Goal: Task Accomplishment & Management: Manage account settings

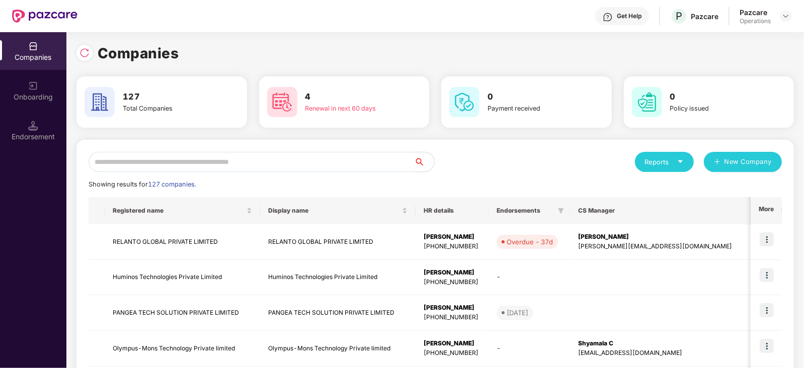
click at [217, 158] on input "text" at bounding box center [251, 162] width 325 height 20
paste input "**********"
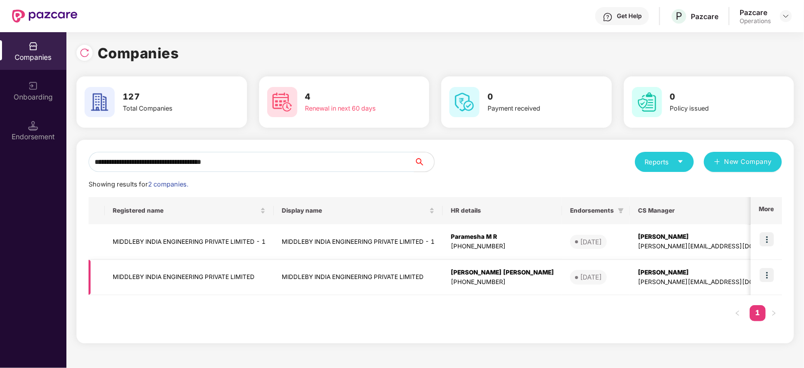
type input "**********"
click at [236, 274] on td "MIDDLEBY INDIA ENGINEERING PRIVATE LIMITED" at bounding box center [189, 278] width 169 height 36
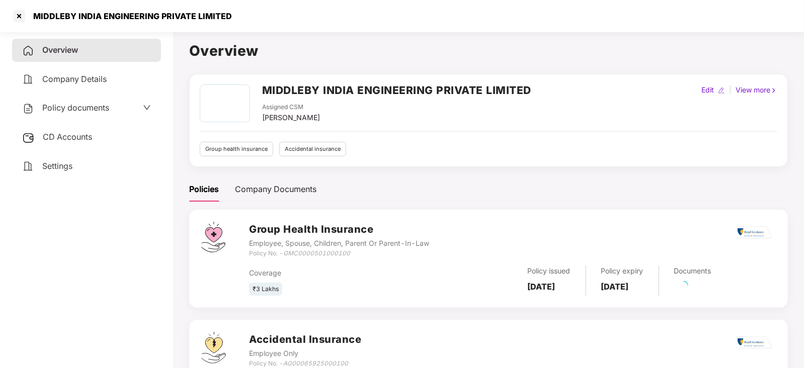
click at [83, 149] on div "Overview Company Details Policy documents CD Accounts Settings" at bounding box center [86, 108] width 149 height 139
click at [81, 142] on div "CD Accounts" at bounding box center [86, 137] width 149 height 23
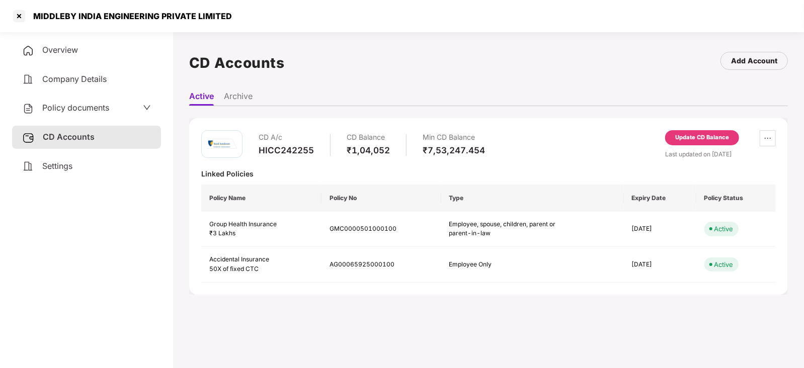
click at [692, 134] on div "Update CD Balance" at bounding box center [702, 137] width 54 height 9
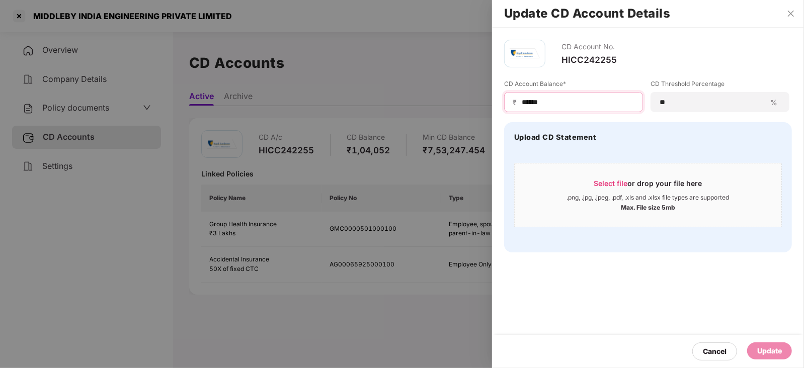
drag, startPoint x: 550, startPoint y: 102, endPoint x: 503, endPoint y: 101, distance: 46.8
click at [504, 100] on div "₹ ******" at bounding box center [573, 102] width 139 height 20
paste input "**"
type input "********"
click at [764, 346] on div "Update" at bounding box center [769, 351] width 25 height 11
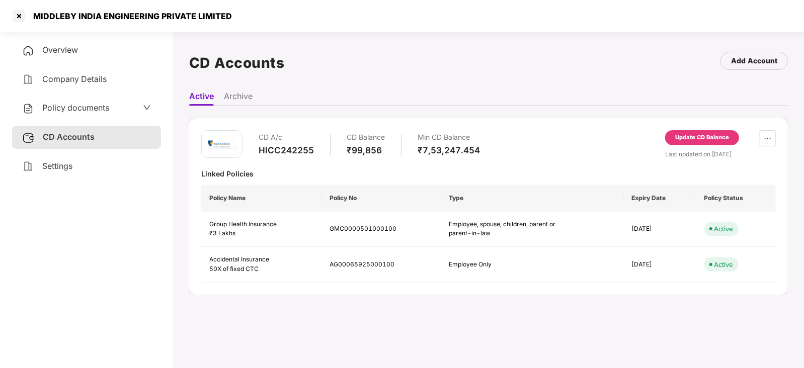
click at [89, 104] on span "Policy documents" at bounding box center [75, 108] width 67 height 10
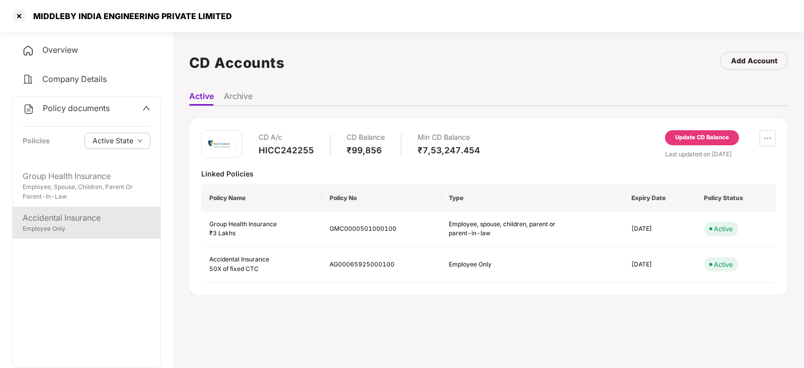
click at [86, 236] on div "Accidental Insurance Employee Only" at bounding box center [87, 223] width 148 height 32
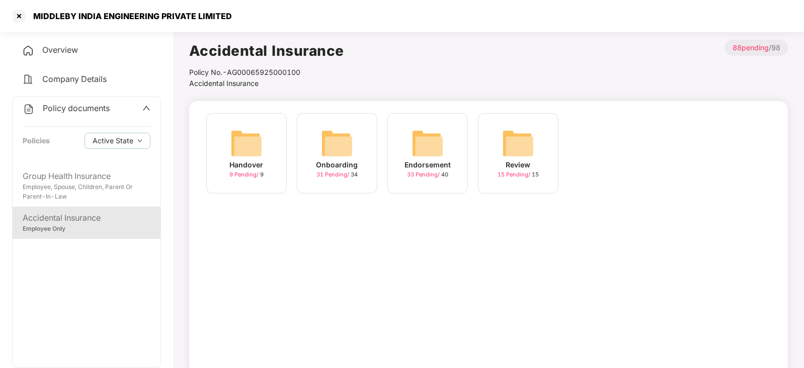
click at [430, 148] on img at bounding box center [427, 143] width 32 height 32
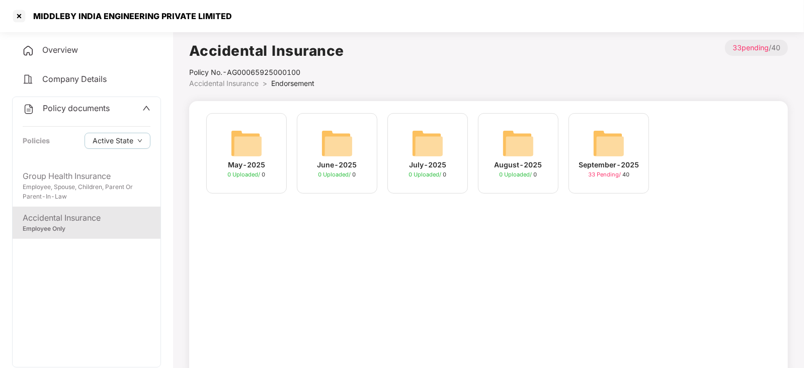
click at [601, 147] on img at bounding box center [608, 143] width 32 height 32
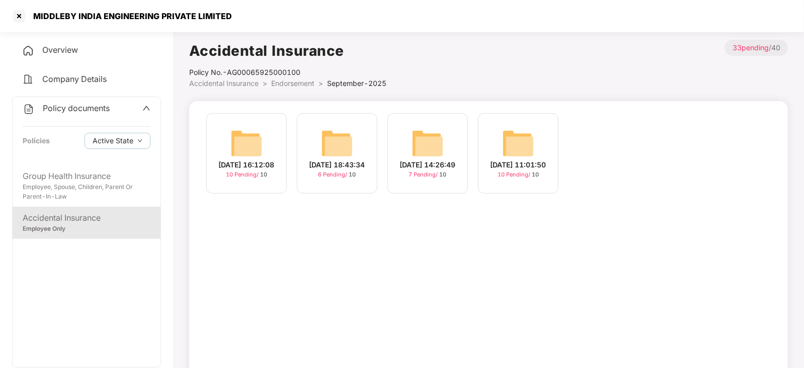
click at [251, 147] on img at bounding box center [246, 143] width 32 height 32
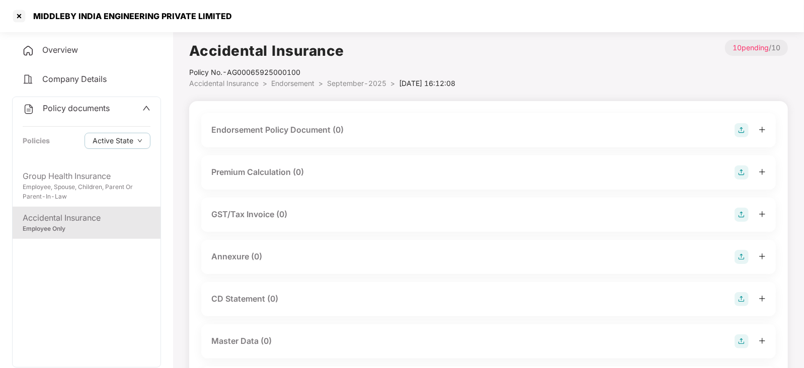
click at [740, 133] on img at bounding box center [741, 130] width 14 height 14
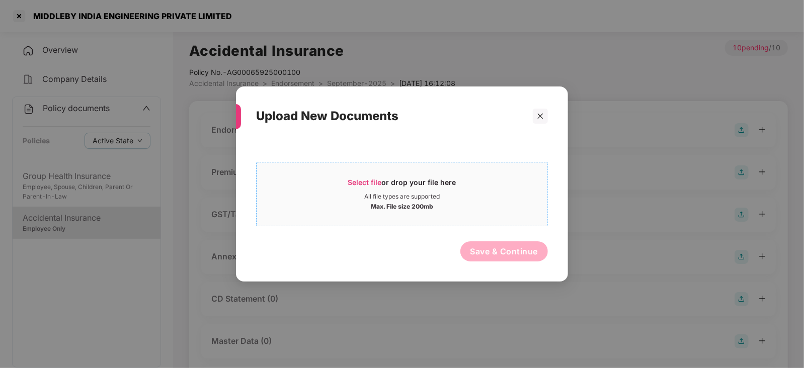
click at [376, 175] on span "Select file or drop your file here All file types are supported Max. File size …" at bounding box center [401, 194] width 291 height 48
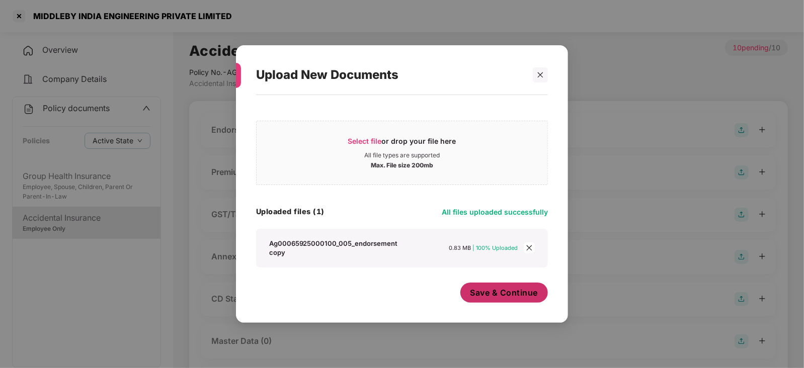
click at [498, 296] on span "Save & Continue" at bounding box center [504, 292] width 68 height 11
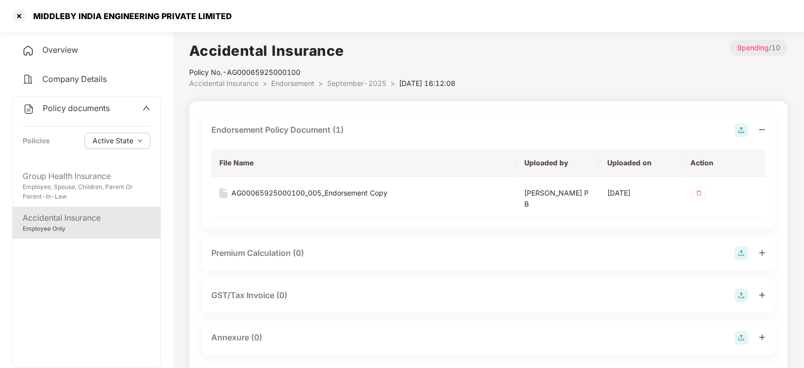
click at [748, 331] on img at bounding box center [741, 338] width 14 height 14
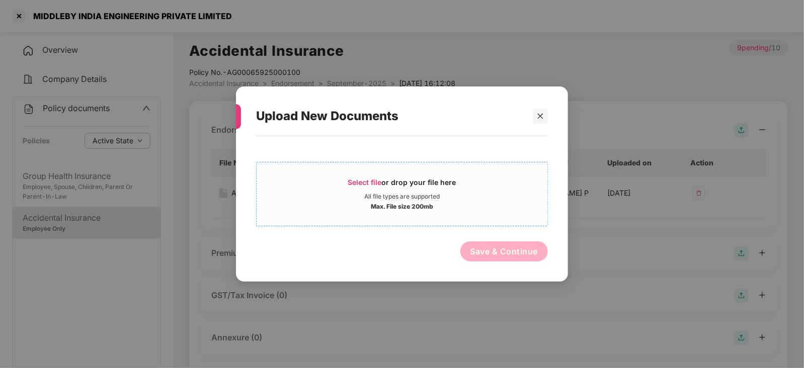
click at [386, 180] on div "Select file or drop your file here" at bounding box center [402, 185] width 108 height 15
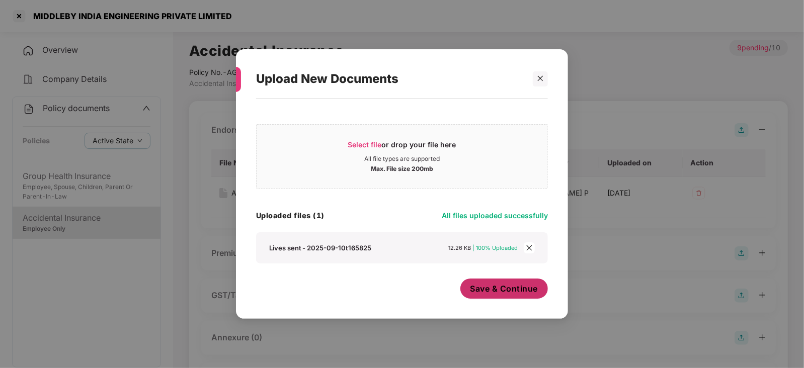
click at [494, 292] on span "Save & Continue" at bounding box center [504, 288] width 68 height 11
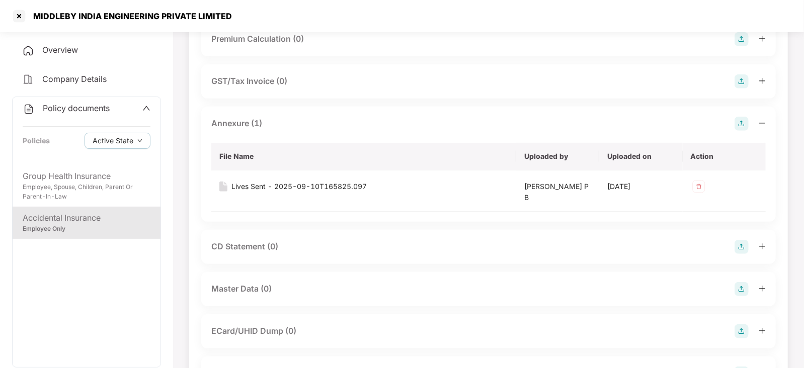
scroll to position [189, 0]
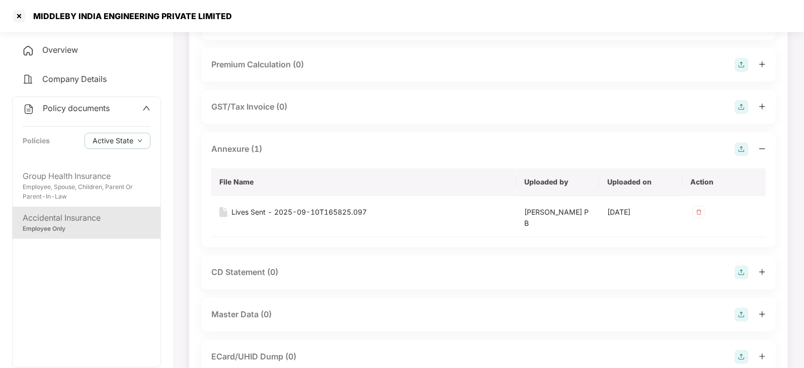
click at [739, 315] on img at bounding box center [741, 315] width 14 height 14
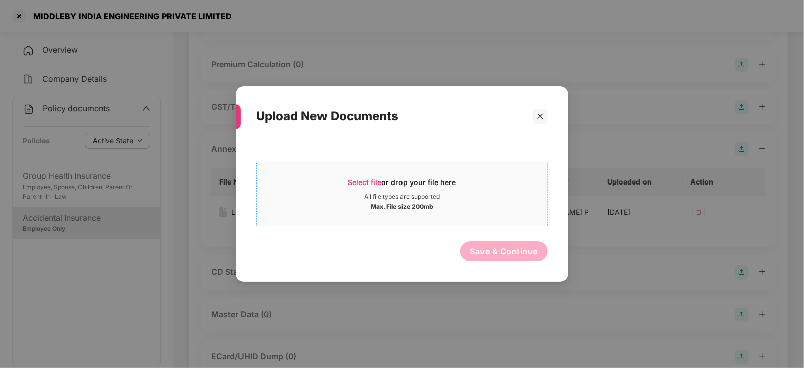
click at [364, 188] on div "Select file or drop your file here" at bounding box center [402, 185] width 108 height 15
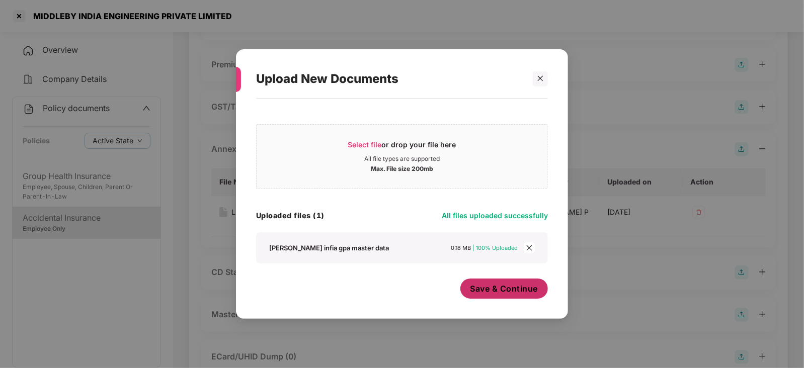
click at [489, 294] on span "Save & Continue" at bounding box center [504, 288] width 68 height 11
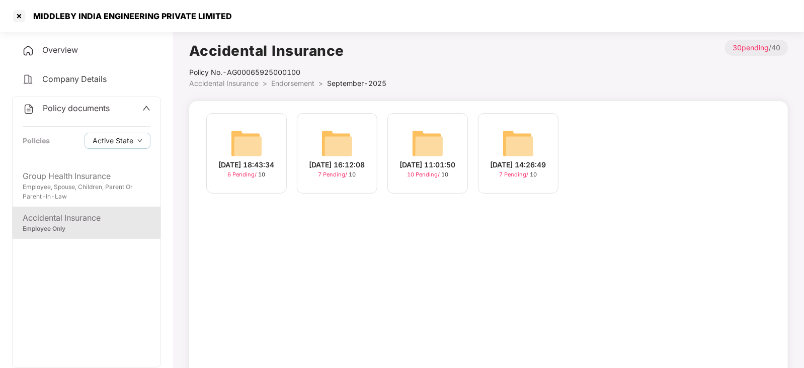
click at [425, 139] on img at bounding box center [427, 143] width 32 height 32
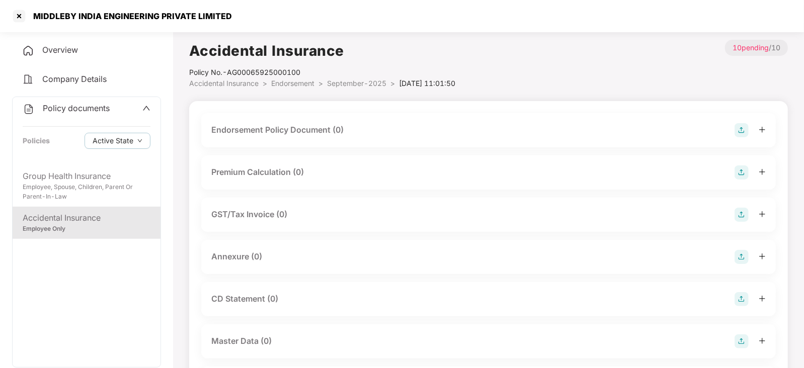
scroll to position [125, 0]
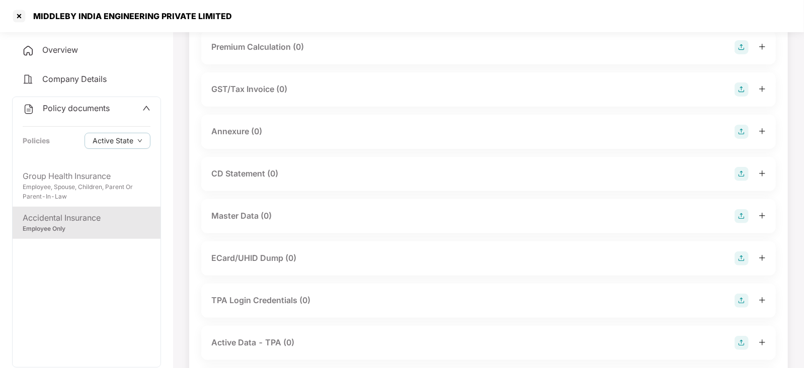
click at [744, 215] on img at bounding box center [741, 216] width 14 height 14
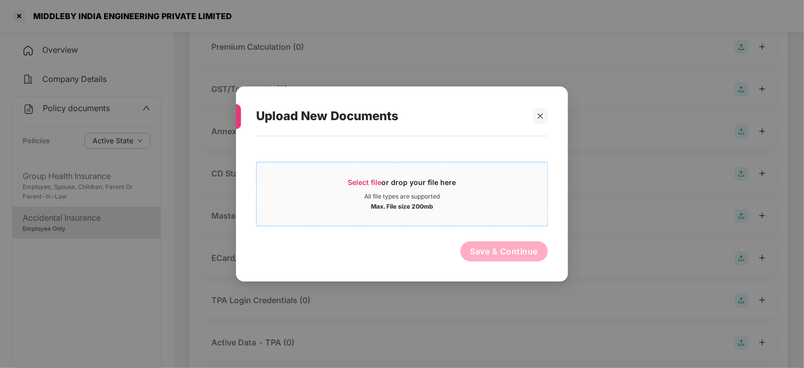
click at [350, 182] on span "Select file" at bounding box center [365, 182] width 34 height 9
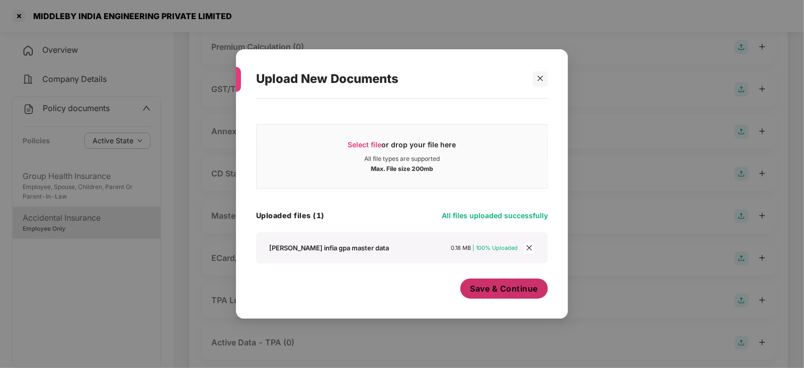
click at [496, 282] on button "Save & Continue" at bounding box center [504, 289] width 88 height 20
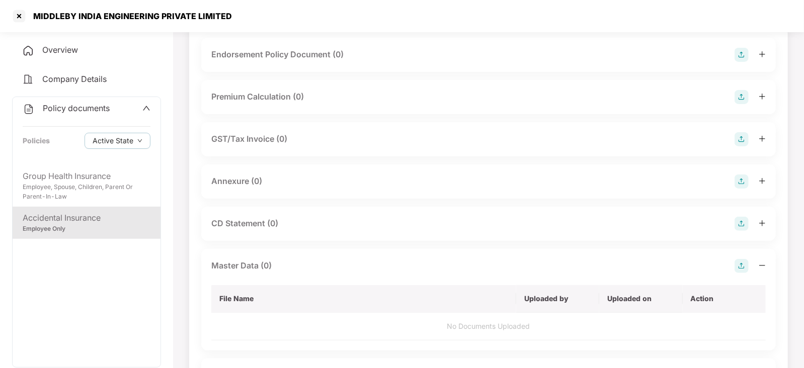
scroll to position [0, 0]
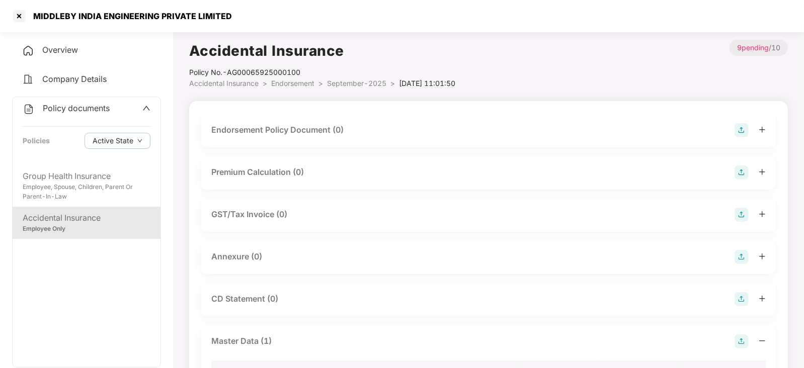
click at [747, 125] on img at bounding box center [741, 130] width 14 height 14
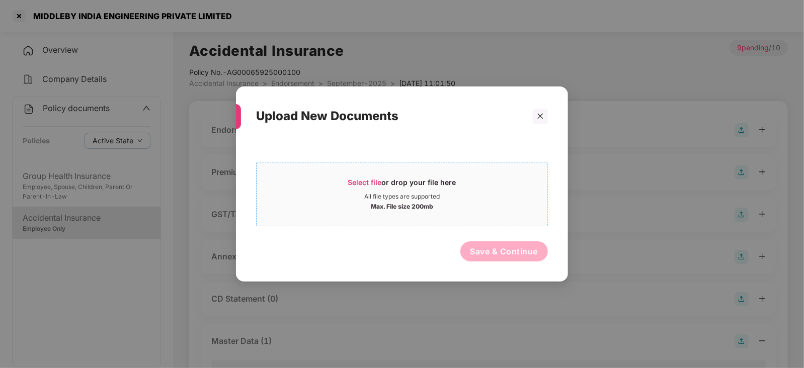
click at [369, 183] on span "Select file" at bounding box center [365, 182] width 34 height 9
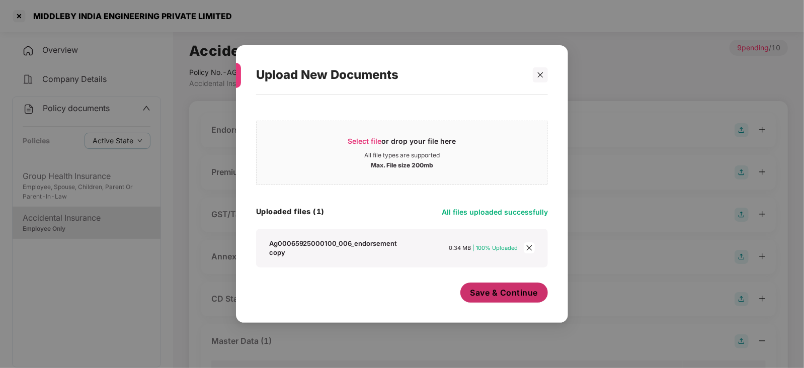
click at [483, 292] on span "Save & Continue" at bounding box center [504, 292] width 68 height 11
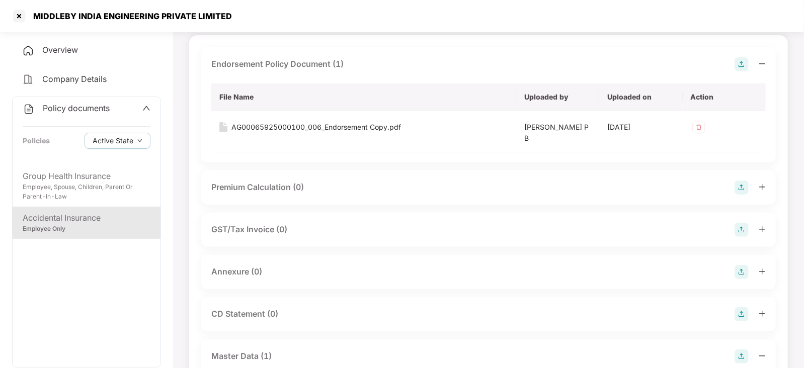
scroll to position [125, 0]
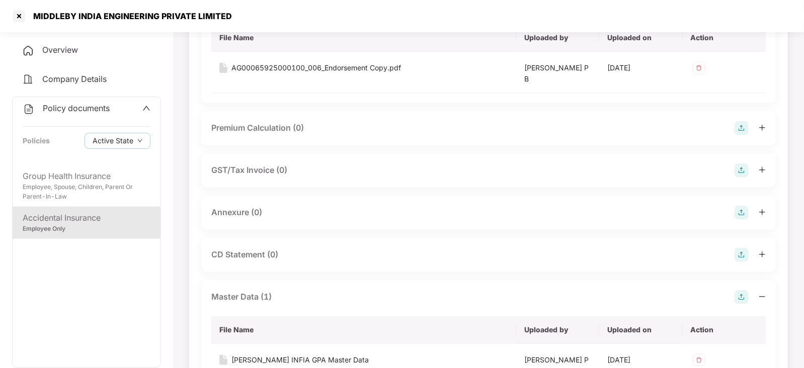
click at [741, 214] on img at bounding box center [741, 213] width 14 height 14
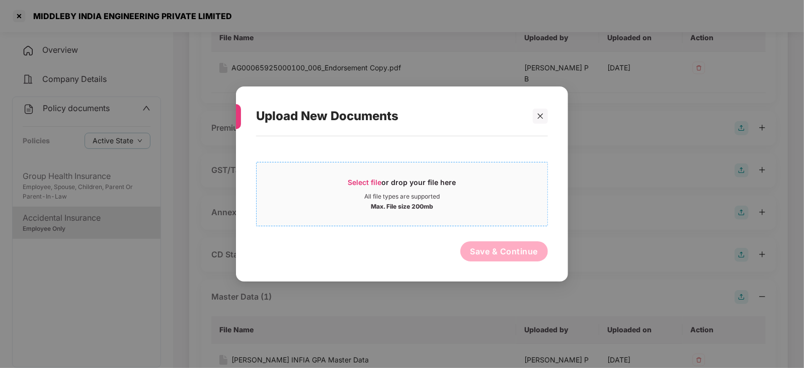
click at [363, 182] on span "Select file" at bounding box center [365, 182] width 34 height 9
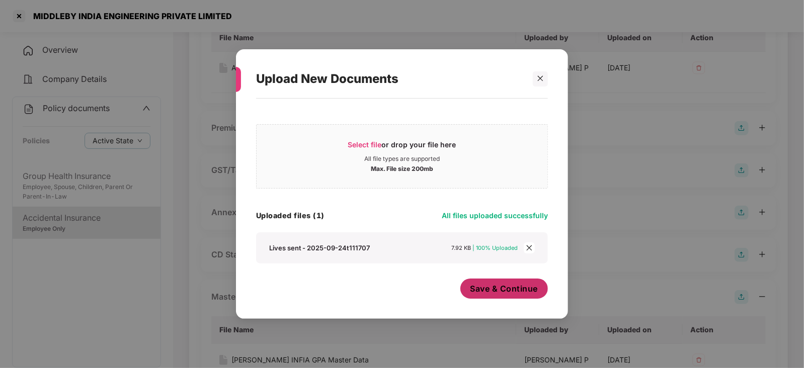
click at [485, 295] on button "Save & Continue" at bounding box center [504, 289] width 88 height 20
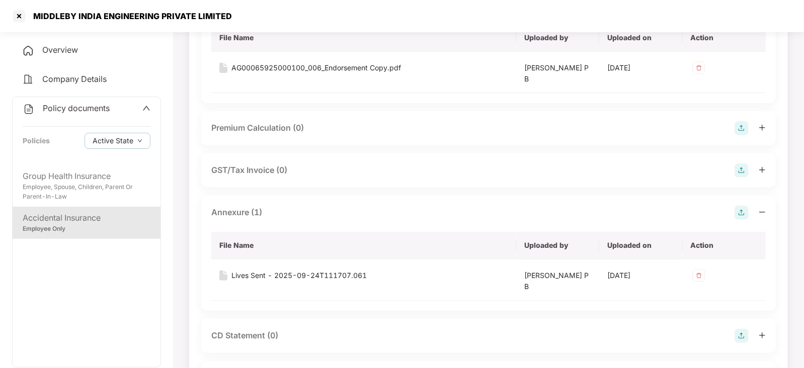
click at [742, 325] on div "CD Statement (0)" at bounding box center [488, 336] width 574 height 34
click at [741, 333] on img at bounding box center [741, 336] width 14 height 14
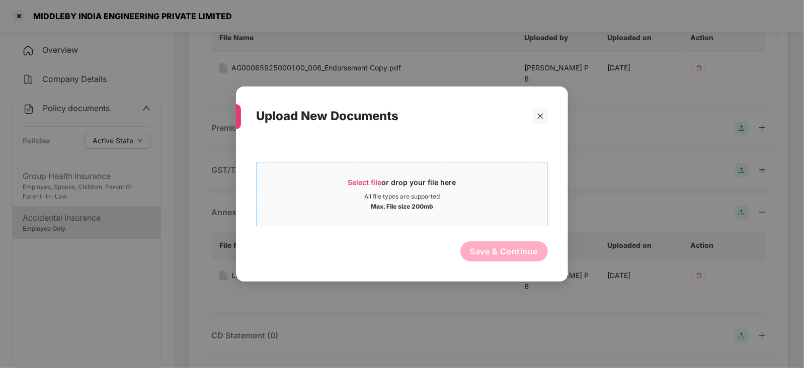
click at [349, 176] on span "Select file or drop your file here All file types are supported Max. File size …" at bounding box center [401, 194] width 291 height 48
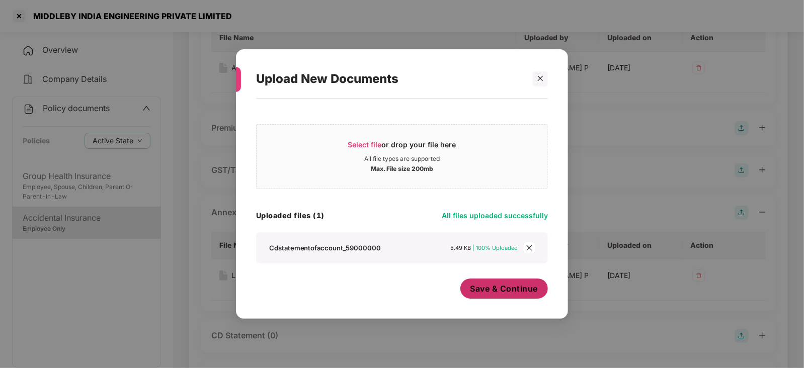
click at [470, 296] on button "Save & Continue" at bounding box center [504, 289] width 88 height 20
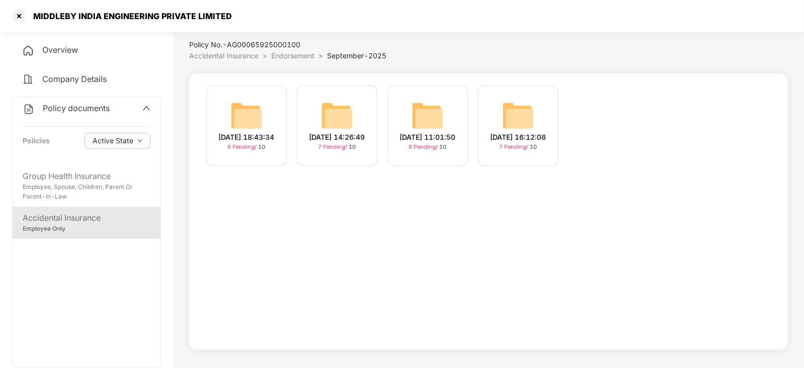
scroll to position [0, 0]
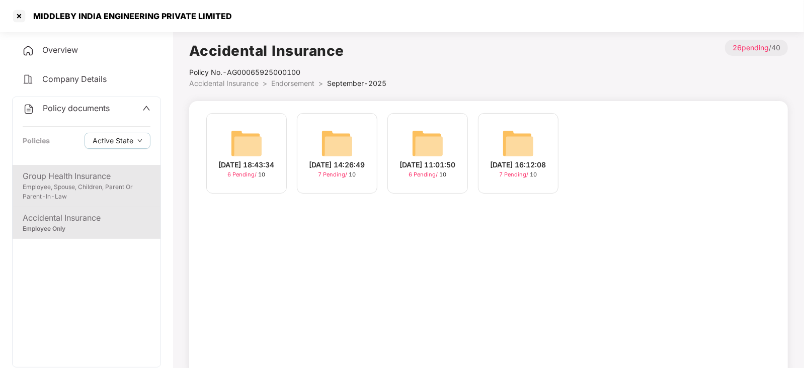
click at [106, 187] on div "Employee, Spouse, Children, Parent Or Parent-In-Law" at bounding box center [87, 192] width 128 height 19
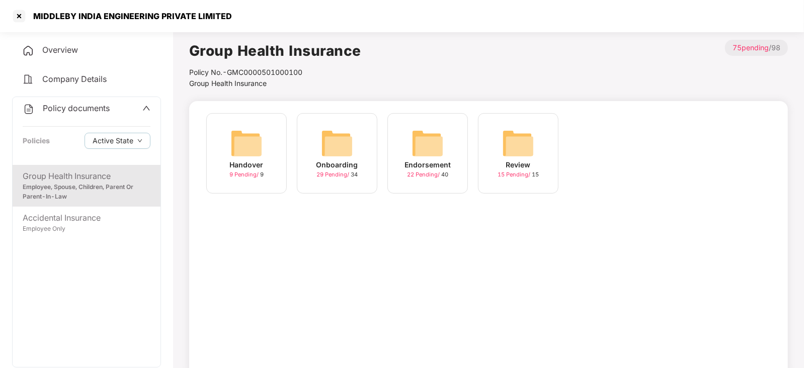
click at [429, 146] on img at bounding box center [427, 143] width 32 height 32
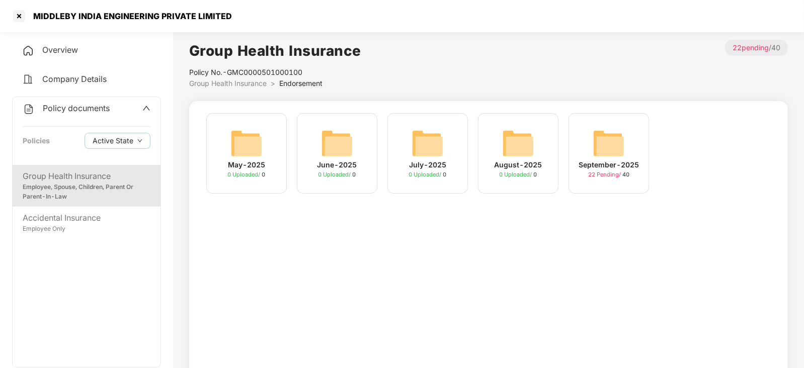
click at [601, 145] on img at bounding box center [608, 143] width 32 height 32
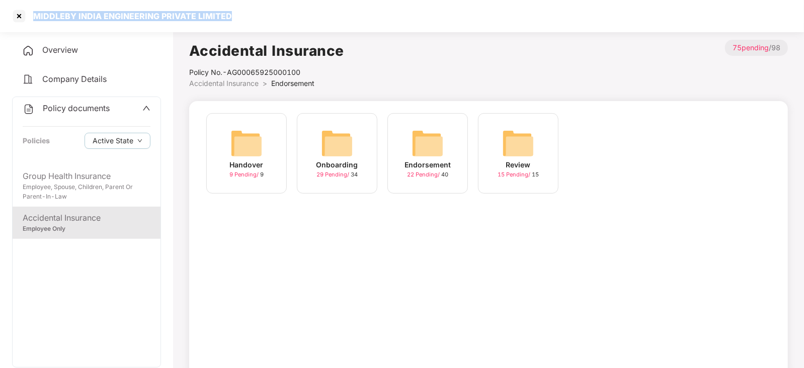
drag, startPoint x: 30, startPoint y: 18, endPoint x: 276, endPoint y: 8, distance: 245.6
click at [276, 8] on div "MIDDLEBY INDIA ENGINEERING PRIVATE LIMITED" at bounding box center [402, 16] width 804 height 32
copy div "MIDDLEBY INDIA ENGINEERING PRIVATE LIMITED"
click at [18, 16] on div at bounding box center [19, 16] width 16 height 16
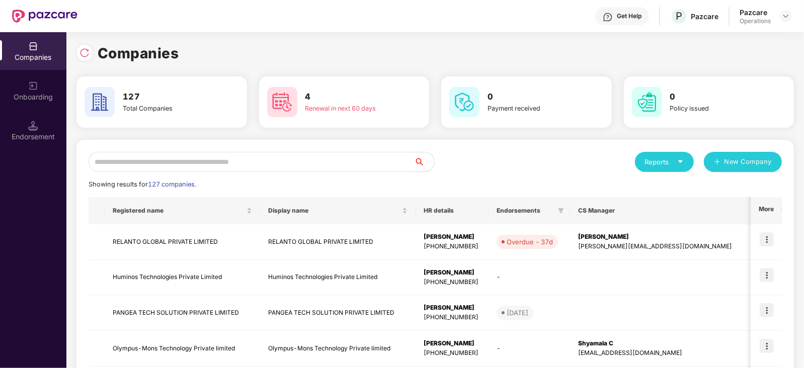
click at [241, 164] on input "text" at bounding box center [251, 162] width 325 height 20
paste input "**********"
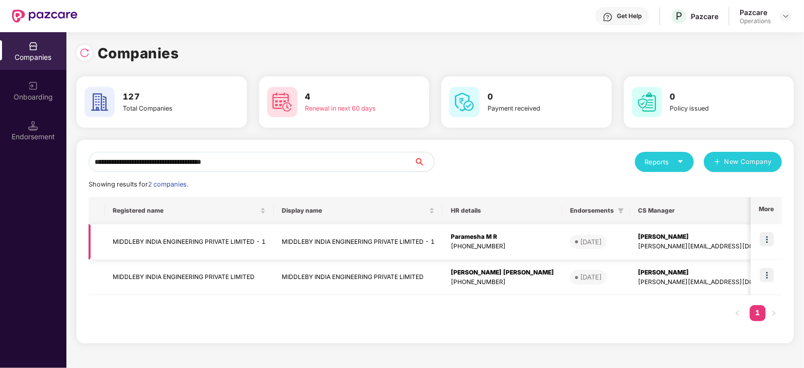
type input "**********"
click at [179, 250] on td "MIDDLEBY INDIA ENGINEERING PRIVATE LIMITED - 1" at bounding box center [189, 242] width 169 height 36
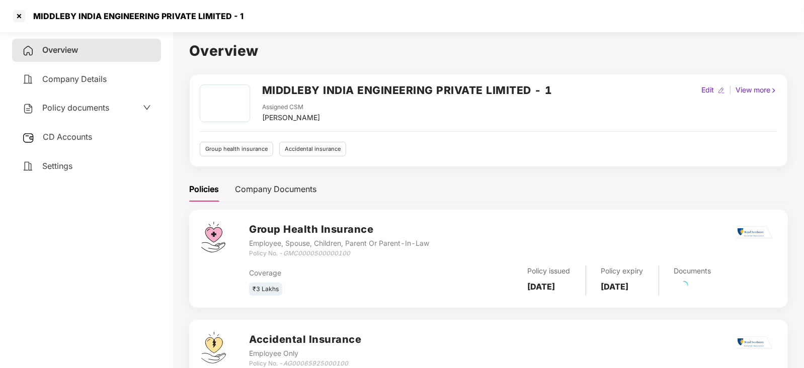
click at [67, 97] on div "Policy documents" at bounding box center [86, 108] width 149 height 23
click at [67, 103] on span "Policy documents" at bounding box center [75, 108] width 67 height 10
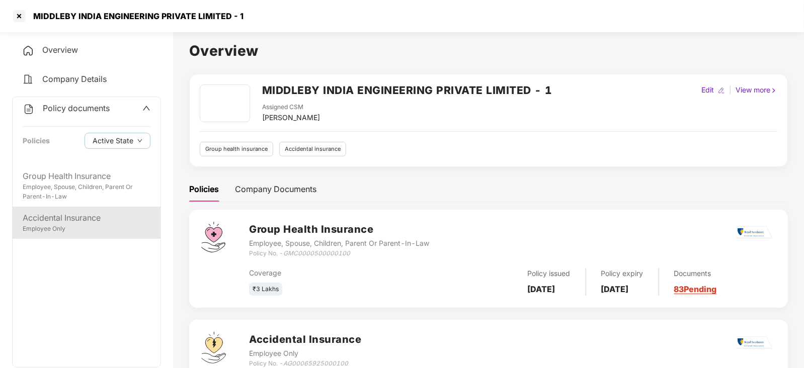
click at [88, 221] on div "Accidental Insurance" at bounding box center [87, 218] width 128 height 13
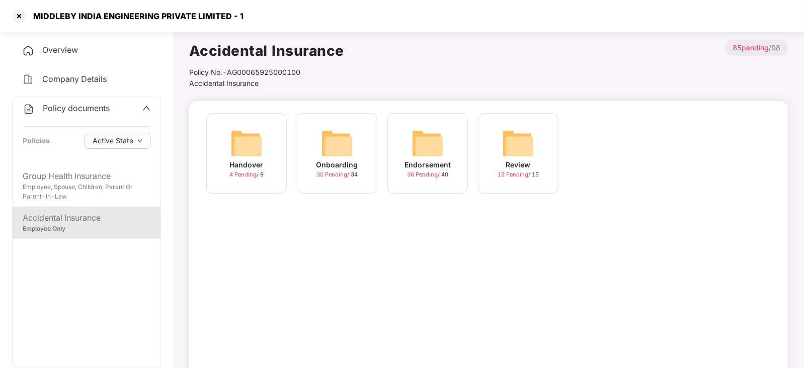
click at [427, 142] on img at bounding box center [427, 143] width 32 height 32
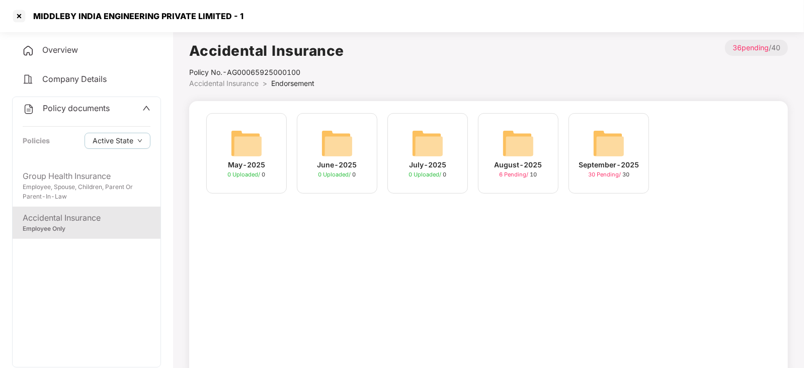
click at [596, 145] on img at bounding box center [608, 143] width 32 height 32
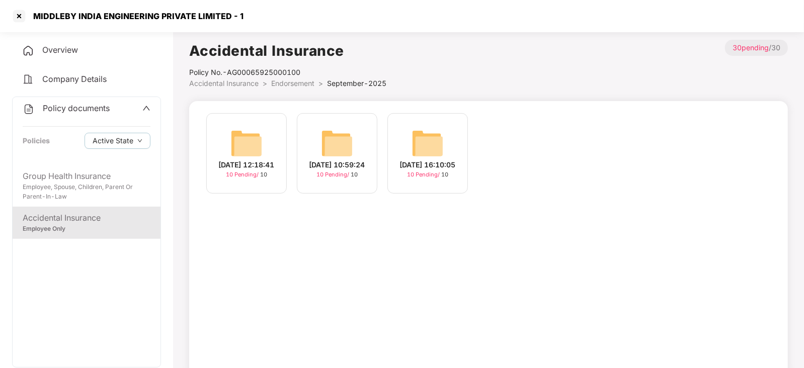
click at [252, 133] on img at bounding box center [246, 143] width 32 height 32
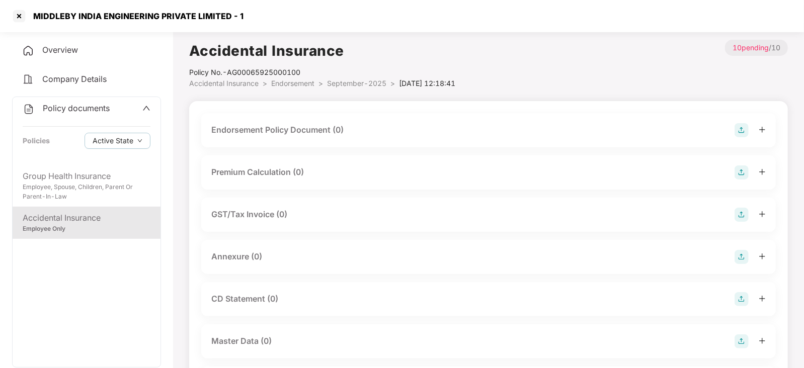
click at [741, 132] on img at bounding box center [741, 130] width 14 height 14
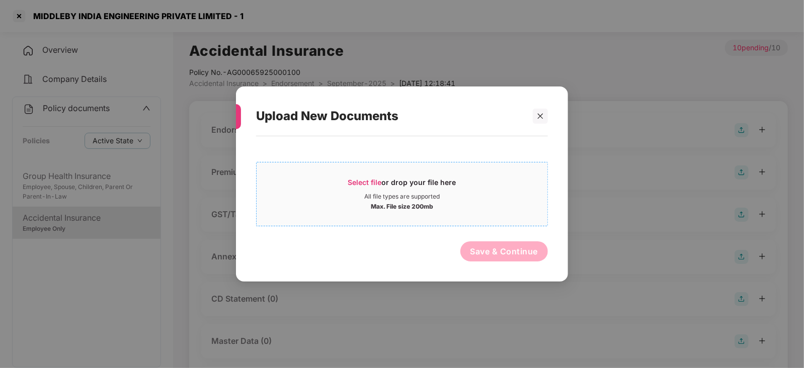
click at [362, 185] on span "Select file" at bounding box center [365, 182] width 34 height 9
click at [542, 117] on icon "close" at bounding box center [540, 116] width 7 height 7
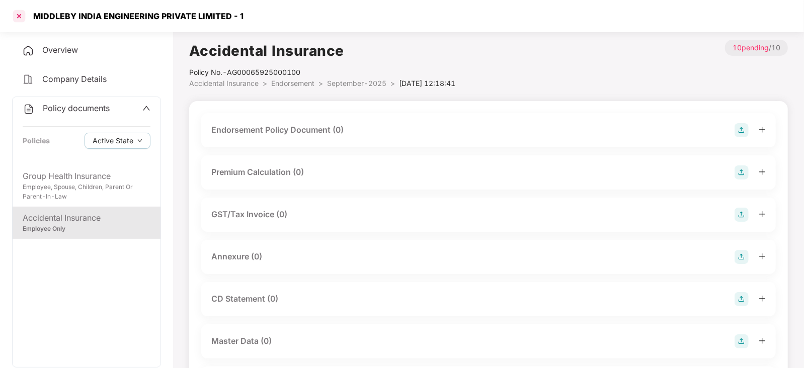
click at [22, 16] on div at bounding box center [19, 16] width 16 height 16
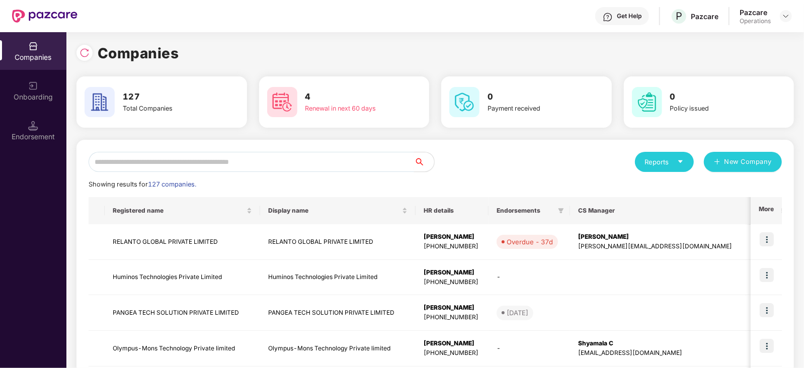
click at [110, 166] on input "text" at bounding box center [251, 162] width 325 height 20
paste input "**********"
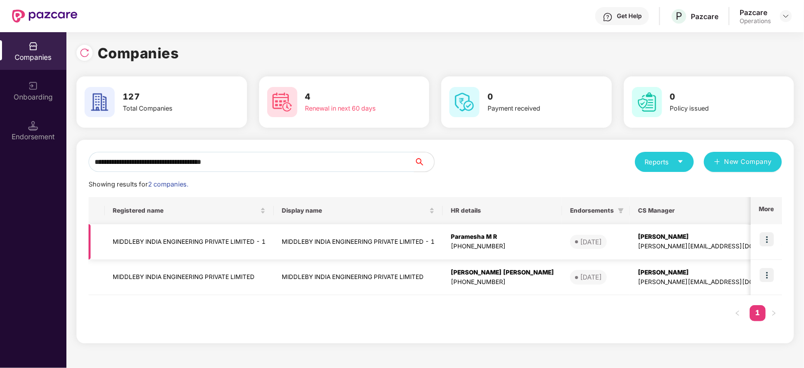
type input "**********"
click at [165, 235] on td "MIDDLEBY INDIA ENGINEERING PRIVATE LIMITED - 1" at bounding box center [189, 242] width 169 height 36
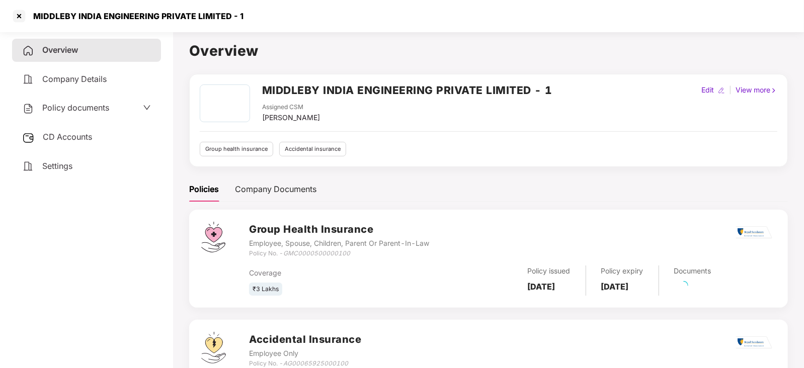
click at [82, 100] on div "Policy documents" at bounding box center [86, 108] width 149 height 23
click at [83, 109] on span "Policy documents" at bounding box center [75, 108] width 67 height 10
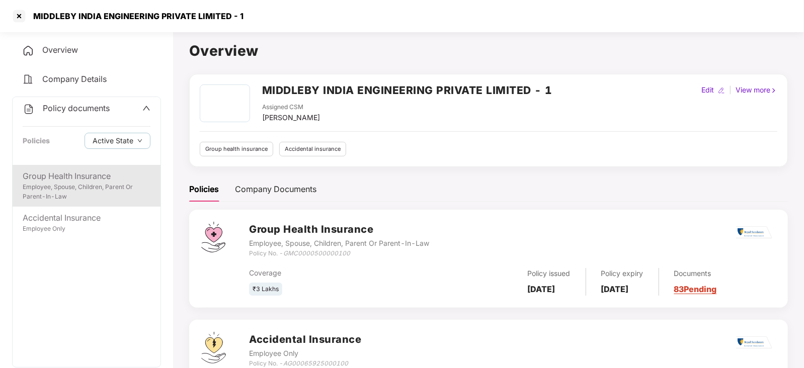
click at [88, 196] on div "Employee, Spouse, Children, Parent Or Parent-In-Law" at bounding box center [87, 192] width 128 height 19
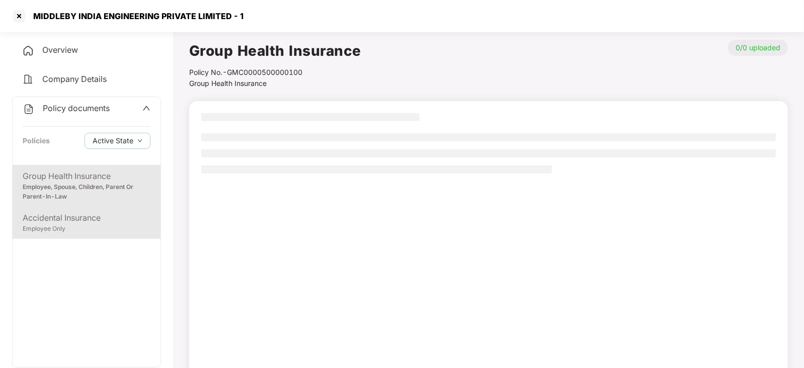
click at [81, 217] on div "Accidental Insurance" at bounding box center [87, 218] width 128 height 13
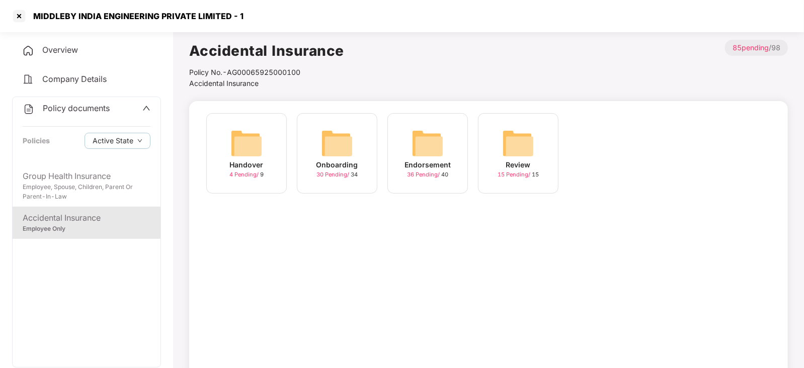
click at [407, 150] on div "Endorsement 36 Pending / 40" at bounding box center [427, 153] width 80 height 80
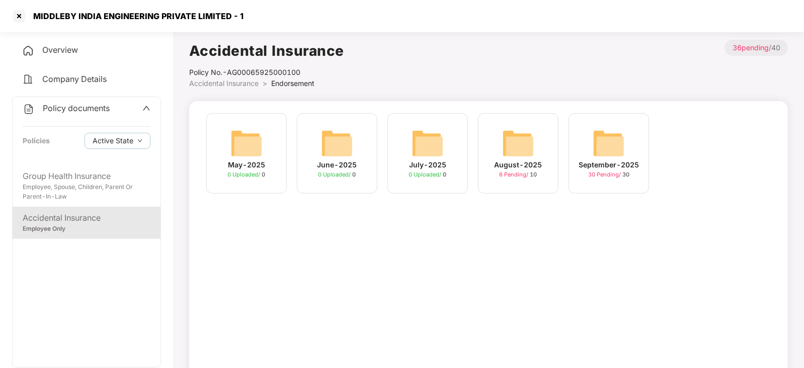
click at [609, 149] on img at bounding box center [608, 143] width 32 height 32
click at [515, 150] on img at bounding box center [518, 143] width 32 height 32
click at [620, 142] on img at bounding box center [608, 143] width 32 height 32
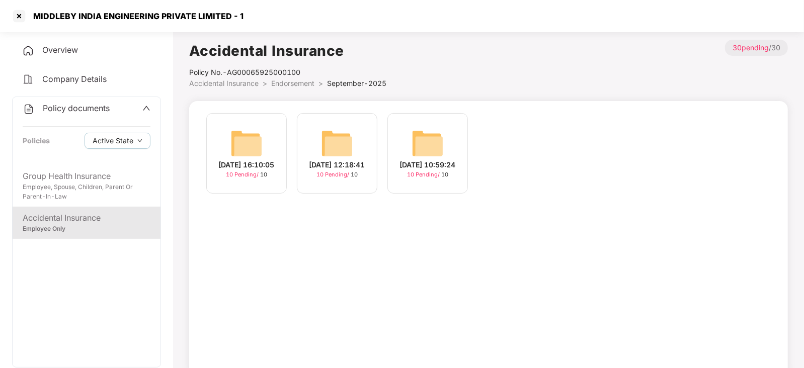
click at [357, 141] on div "[DATE] 12:18:41 10 Pending / 10" at bounding box center [337, 153] width 80 height 80
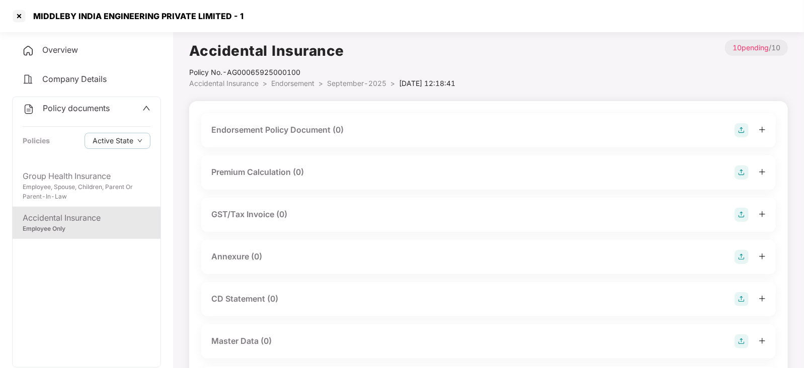
click at [745, 129] on img at bounding box center [741, 130] width 14 height 14
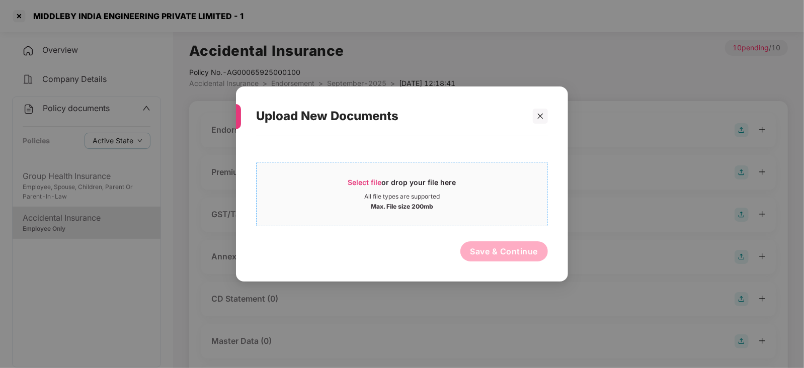
click at [363, 185] on span "Select file" at bounding box center [365, 182] width 34 height 9
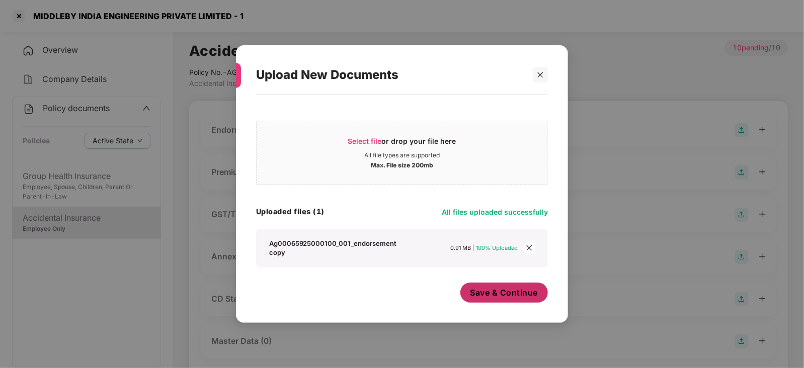
click at [490, 299] on button "Save & Continue" at bounding box center [504, 293] width 88 height 20
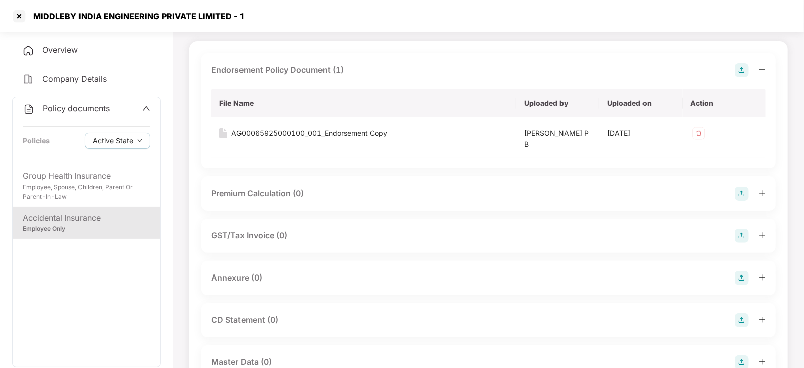
scroll to position [62, 0]
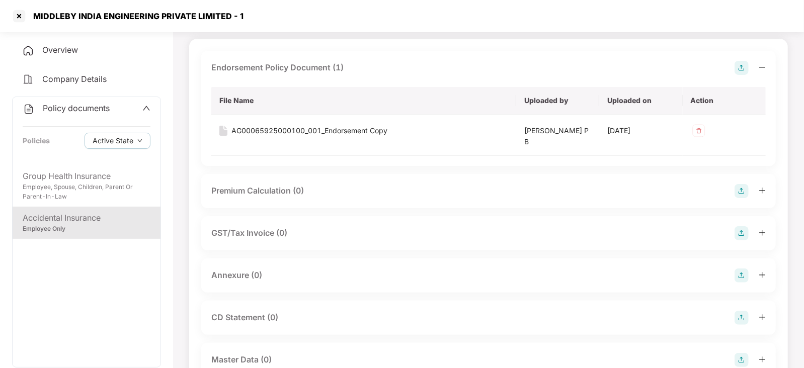
click at [740, 273] on img at bounding box center [741, 276] width 14 height 14
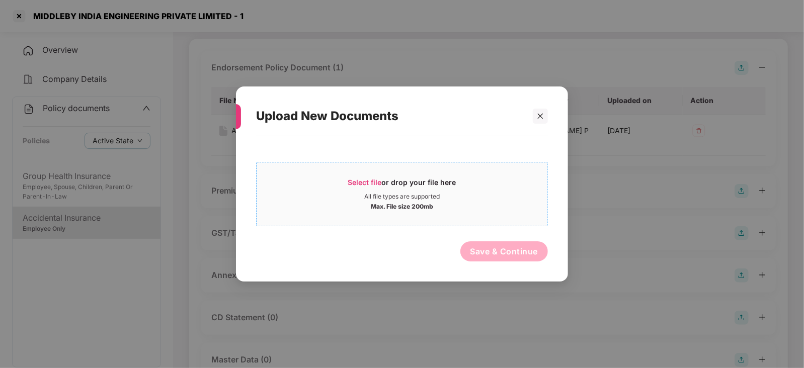
click at [358, 183] on span "Select file" at bounding box center [365, 182] width 34 height 9
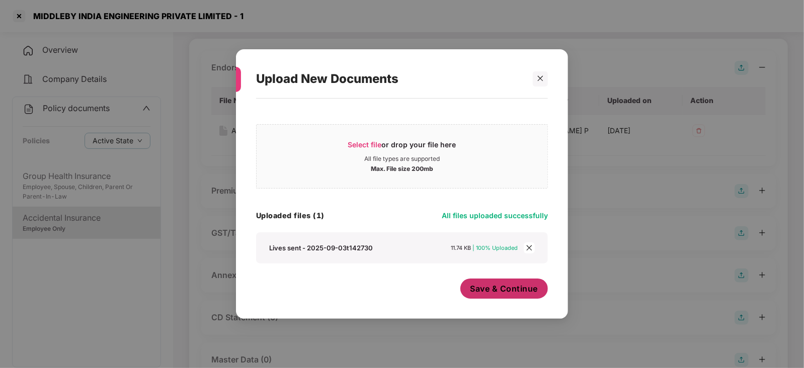
click at [491, 287] on span "Save & Continue" at bounding box center [504, 288] width 68 height 11
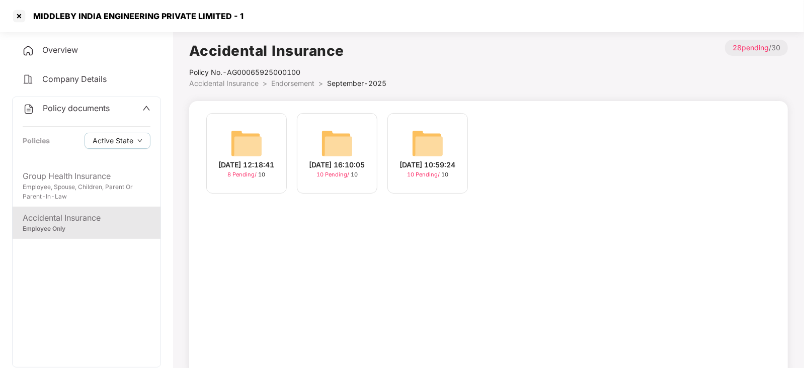
click at [344, 138] on img at bounding box center [337, 143] width 32 height 32
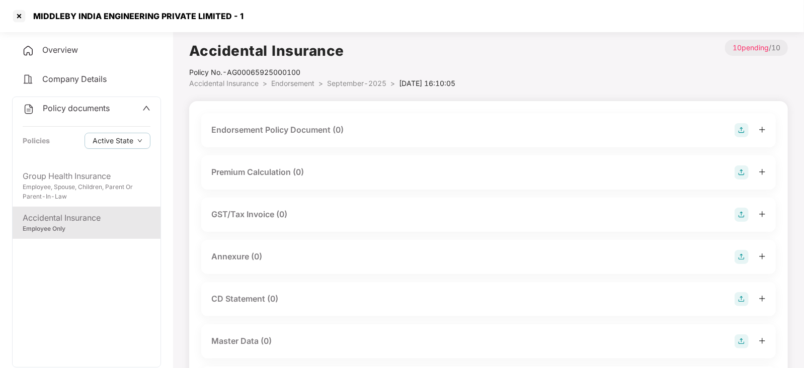
click at [736, 132] on img at bounding box center [741, 130] width 14 height 14
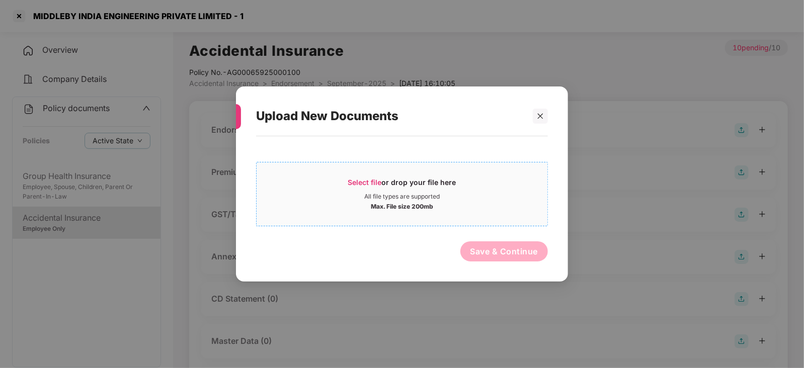
click at [366, 181] on span "Select file" at bounding box center [365, 182] width 34 height 9
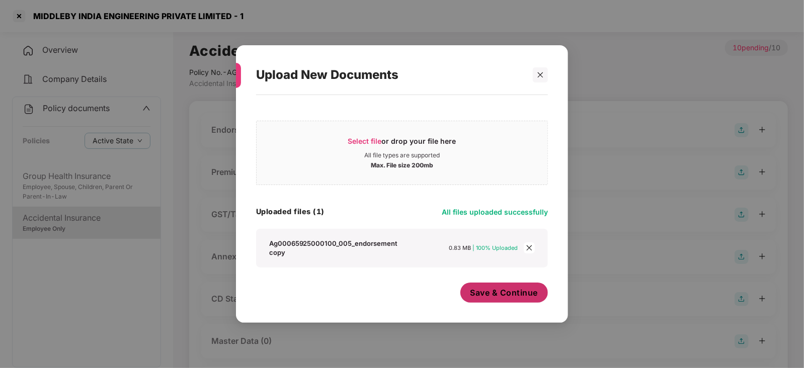
click at [494, 305] on div "Save & Continue" at bounding box center [504, 295] width 88 height 25
click at [493, 304] on div "Save & Continue" at bounding box center [504, 295] width 88 height 25
click at [489, 295] on span "Save & Continue" at bounding box center [504, 292] width 68 height 11
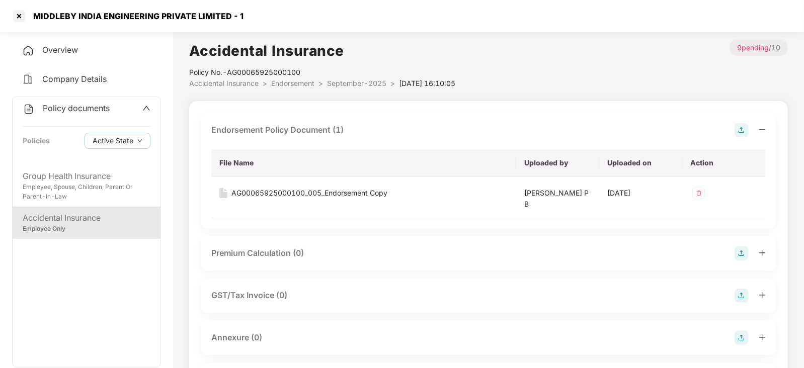
scroll to position [62, 0]
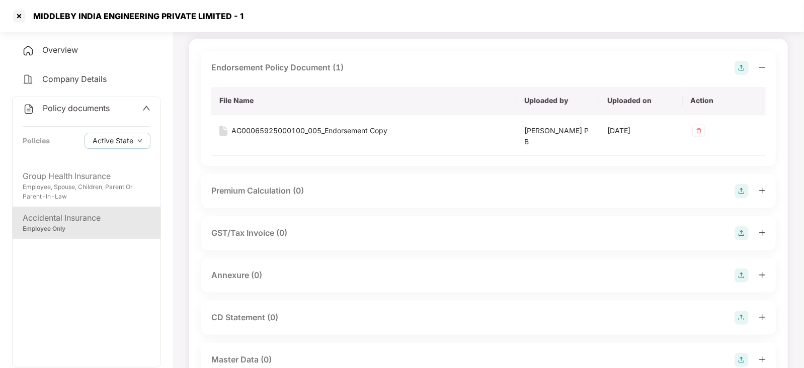
click at [751, 278] on div at bounding box center [749, 276] width 31 height 14
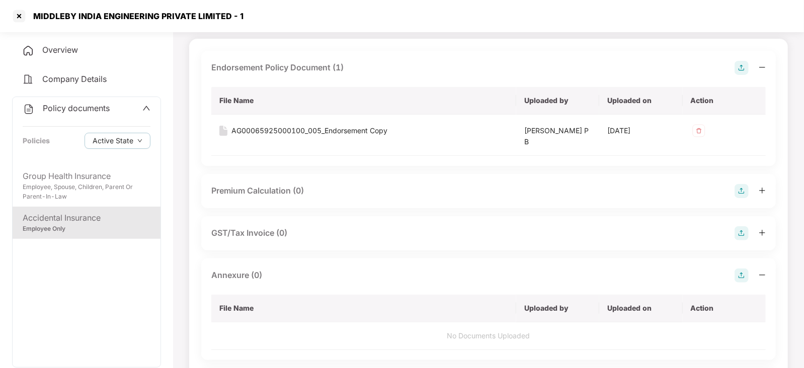
click at [741, 277] on img at bounding box center [741, 276] width 14 height 14
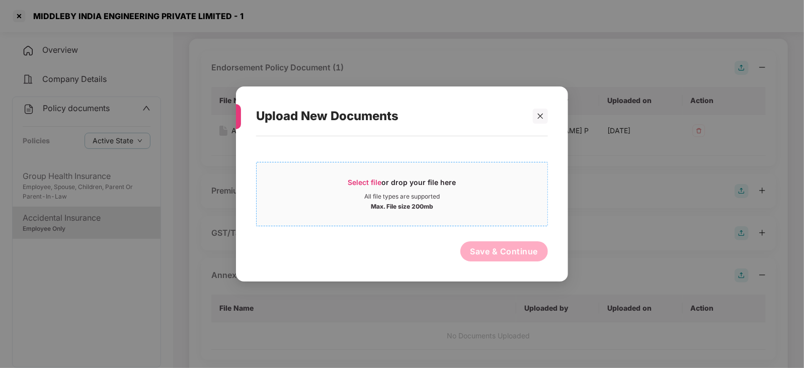
click at [376, 179] on span "Select file" at bounding box center [365, 182] width 34 height 9
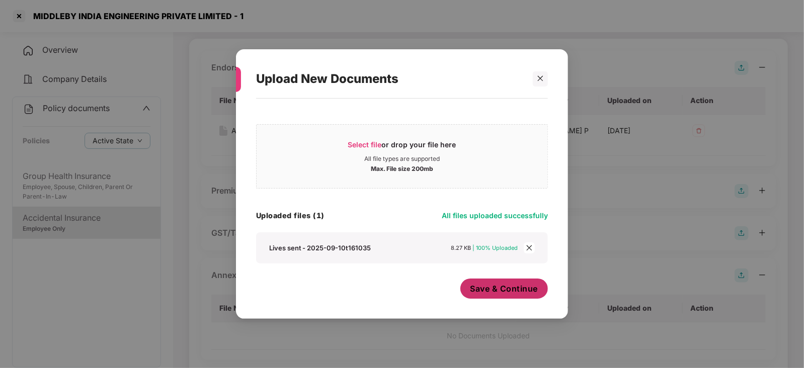
click at [500, 290] on span "Save & Continue" at bounding box center [504, 288] width 68 height 11
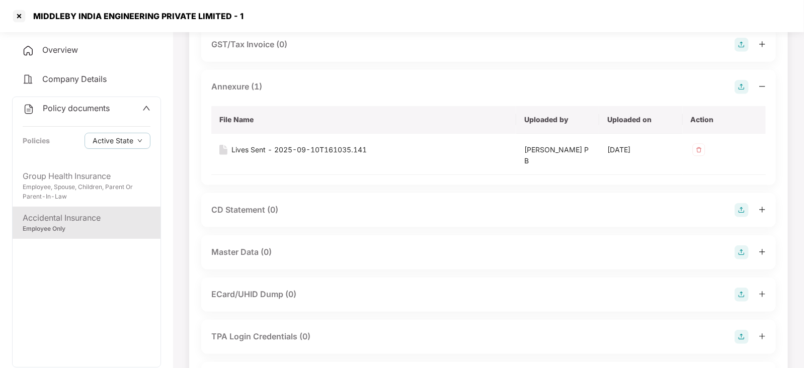
scroll to position [0, 0]
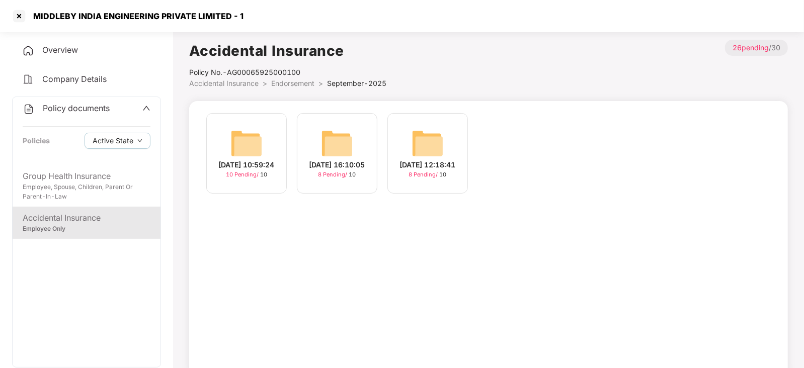
click at [245, 140] on img at bounding box center [246, 143] width 32 height 32
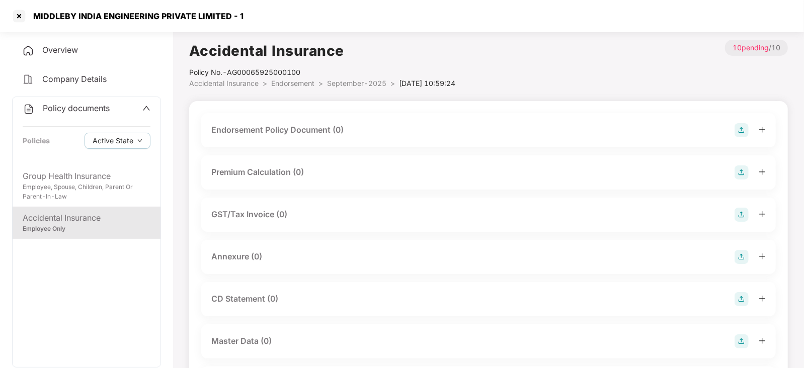
click at [747, 137] on img at bounding box center [741, 130] width 14 height 14
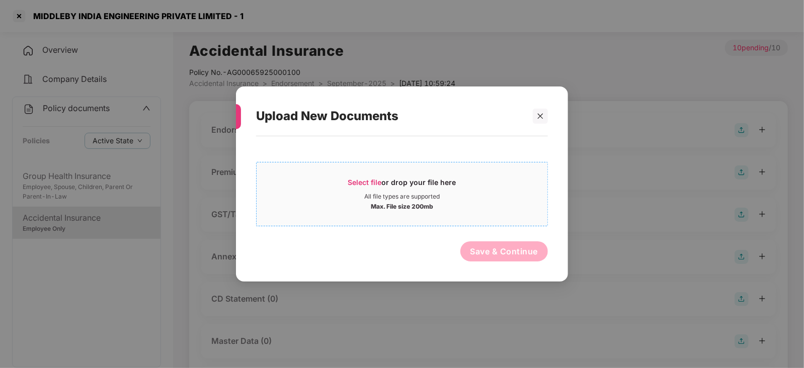
click at [368, 179] on span "Select file" at bounding box center [365, 182] width 34 height 9
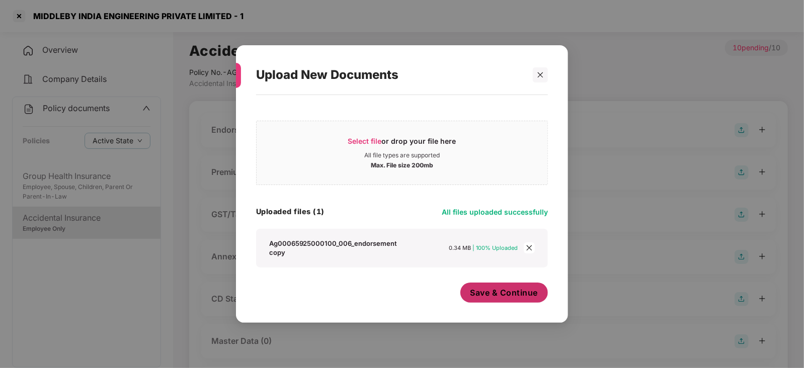
click at [491, 304] on div "Save & Continue" at bounding box center [504, 295] width 88 height 25
click at [482, 291] on span "Save & Continue" at bounding box center [504, 292] width 68 height 11
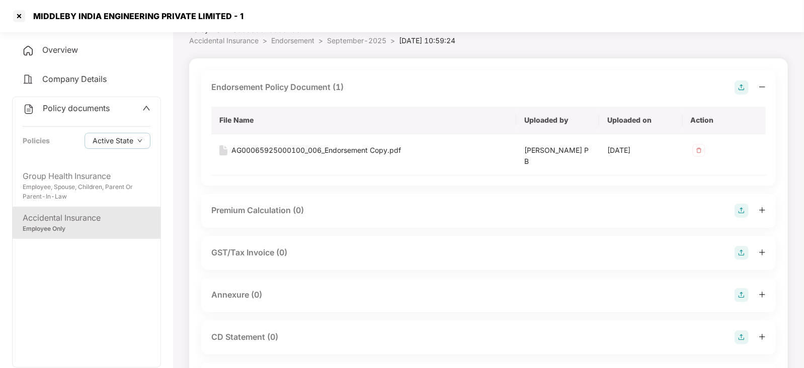
scroll to position [62, 0]
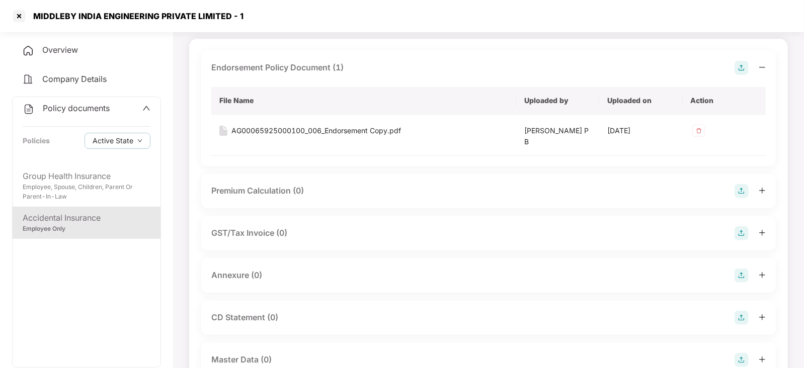
click at [737, 193] on img at bounding box center [741, 191] width 14 height 14
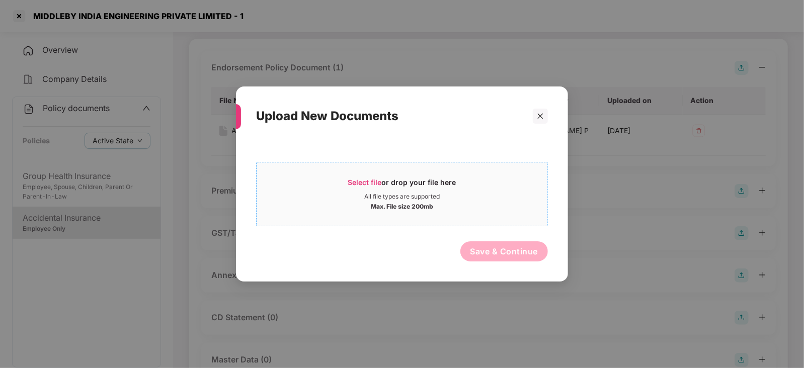
click at [370, 185] on span "Select file" at bounding box center [365, 182] width 34 height 9
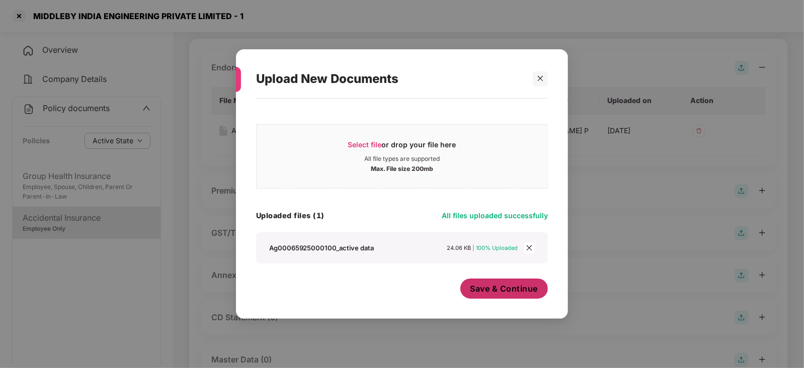
click at [490, 290] on span "Save & Continue" at bounding box center [504, 288] width 68 height 11
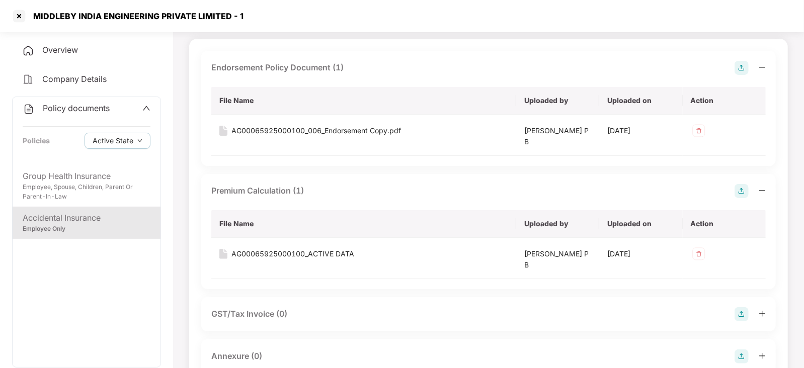
click at [742, 357] on img at bounding box center [741, 357] width 14 height 14
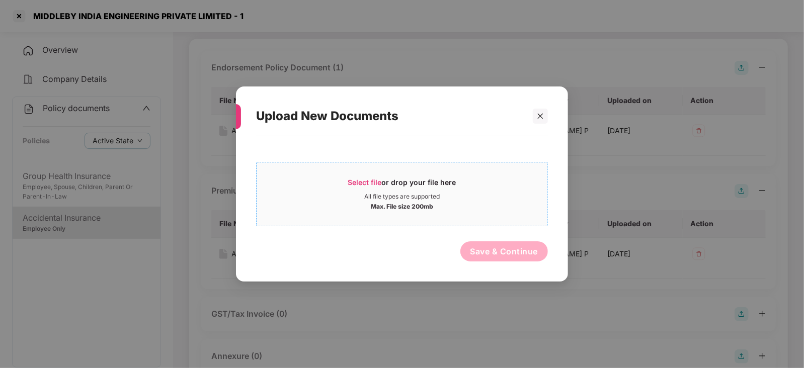
click at [377, 185] on span "Select file" at bounding box center [365, 182] width 34 height 9
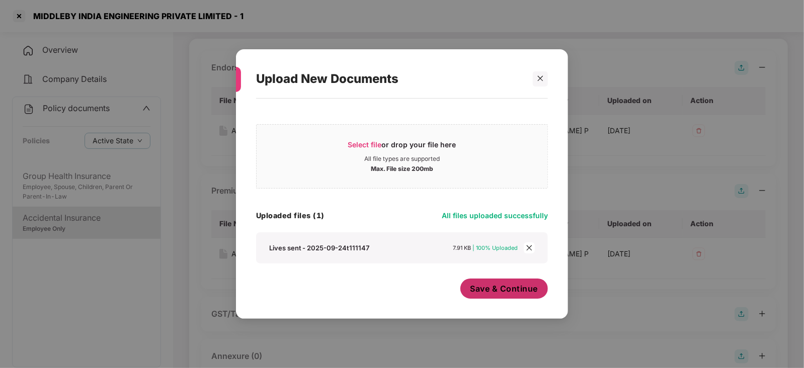
click at [500, 288] on span "Save & Continue" at bounding box center [504, 288] width 68 height 11
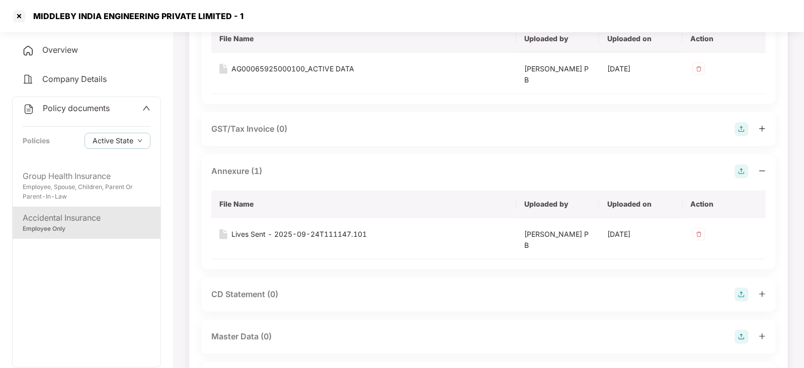
scroll to position [314, 0]
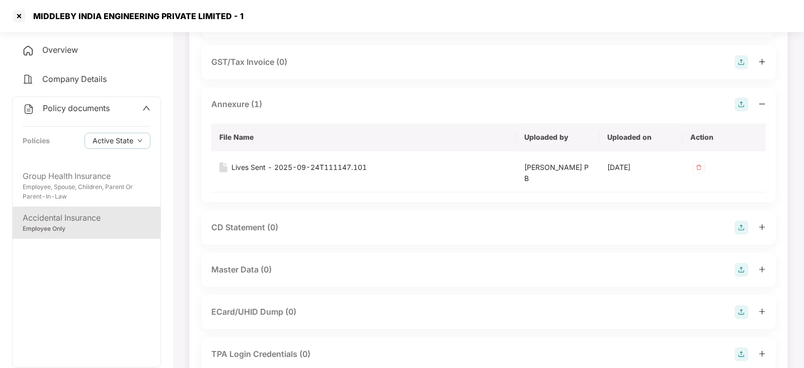
click at [742, 225] on img at bounding box center [741, 228] width 14 height 14
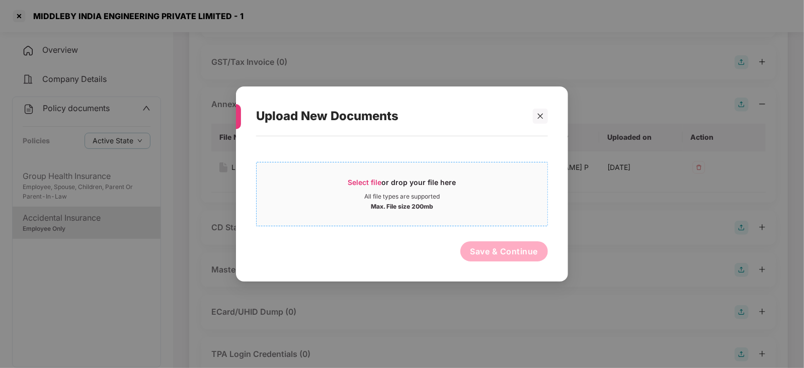
click at [367, 178] on span "Select file" at bounding box center [365, 182] width 34 height 9
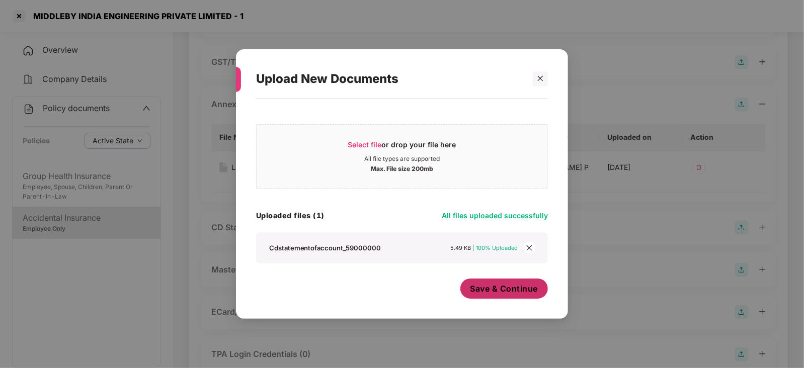
click at [488, 295] on button "Save & Continue" at bounding box center [504, 289] width 88 height 20
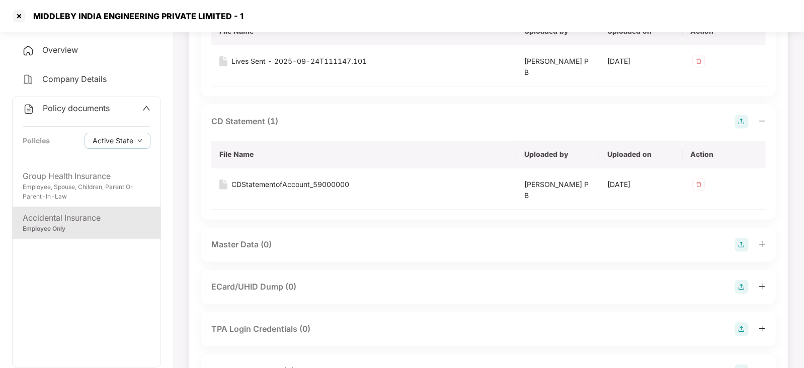
scroll to position [440, 0]
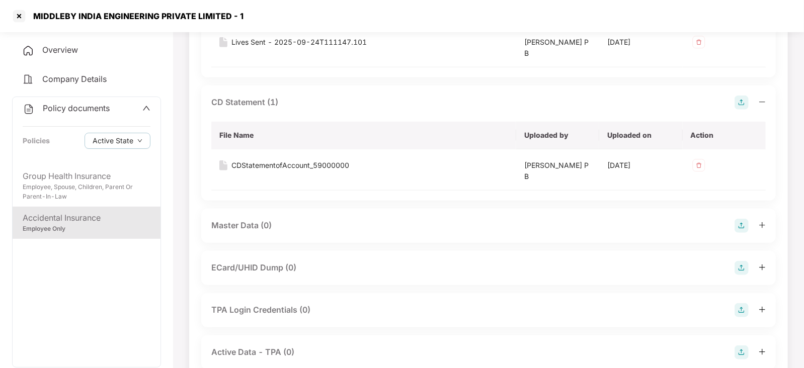
click at [746, 220] on img at bounding box center [741, 226] width 14 height 14
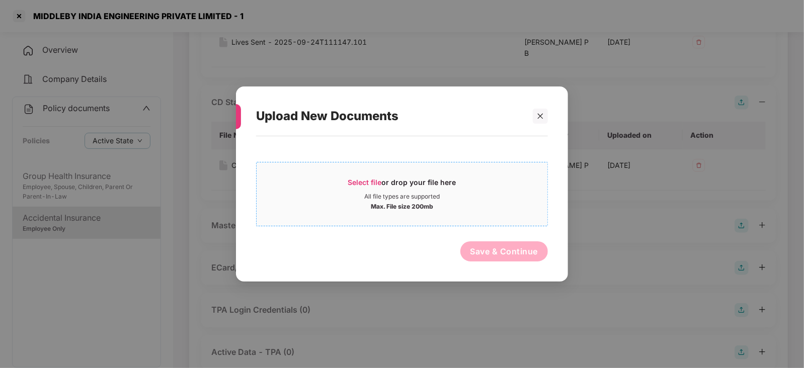
click at [364, 178] on span "Select file" at bounding box center [365, 182] width 34 height 9
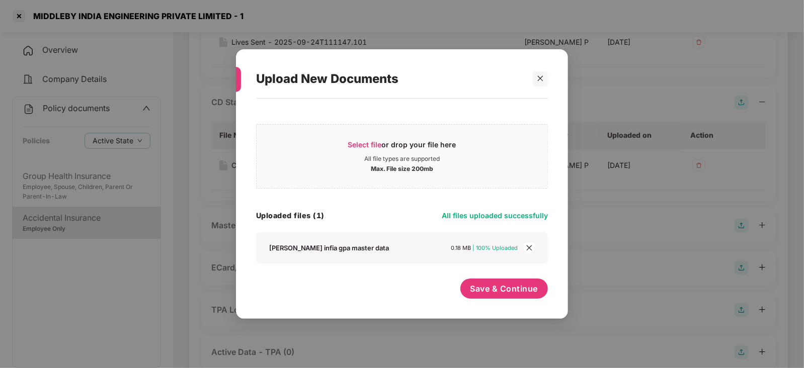
click at [490, 300] on div "Save & Continue" at bounding box center [504, 291] width 88 height 25
click at [488, 297] on button "Save & Continue" at bounding box center [504, 289] width 88 height 20
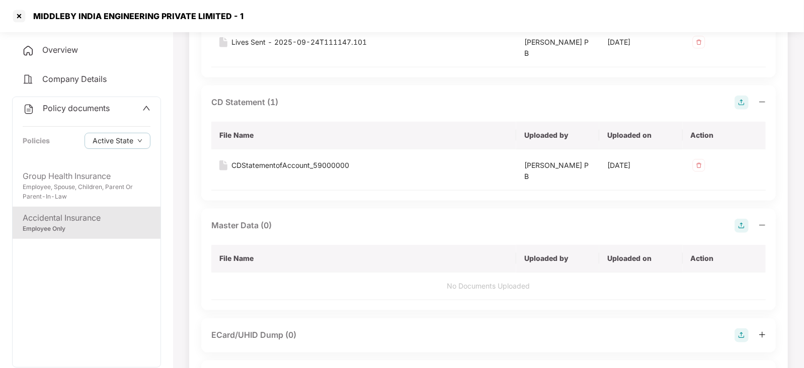
click at [34, 15] on div "MIDDLEBY INDIA ENGINEERING PRIVATE LIMITED - 1" at bounding box center [135, 16] width 216 height 10
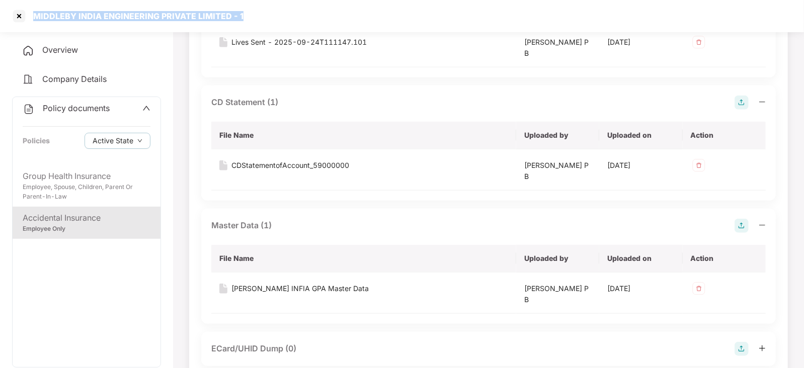
drag, startPoint x: 33, startPoint y: 15, endPoint x: 227, endPoint y: 21, distance: 194.2
click at [260, 11] on div "MIDDLEBY INDIA ENGINEERING PRIVATE LIMITED - 1" at bounding box center [402, 16] width 804 height 32
copy div "MIDDLEBY INDIA ENGINEERING PRIVATE LIMITED - 1"
click at [18, 17] on div at bounding box center [19, 16] width 16 height 16
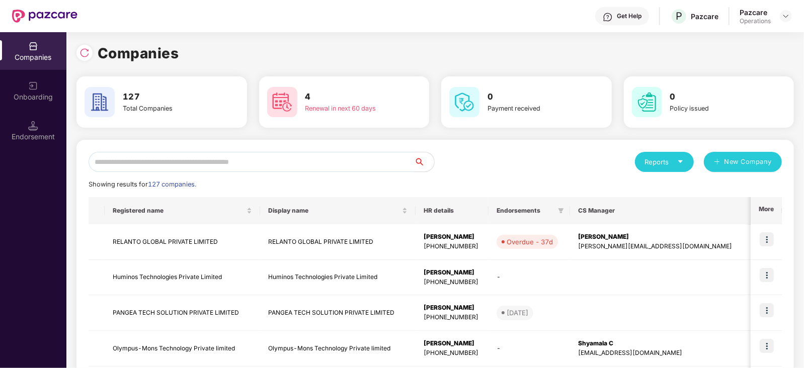
scroll to position [0, 0]
click at [243, 159] on input "text" at bounding box center [251, 162] width 325 height 20
paste input "**********"
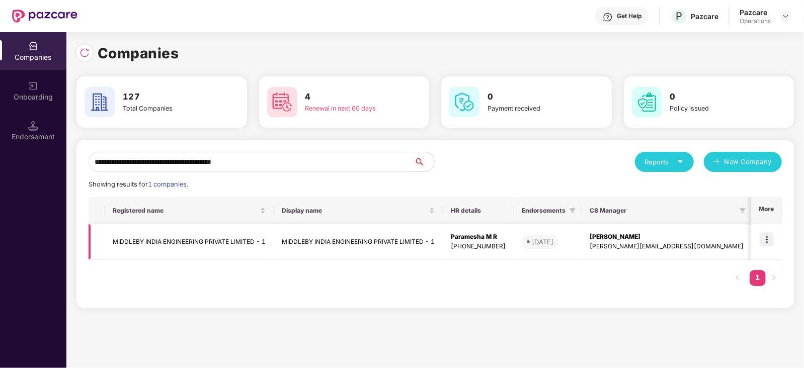
type input "**********"
click at [778, 241] on td at bounding box center [765, 242] width 31 height 36
click at [772, 240] on img at bounding box center [766, 239] width 14 height 14
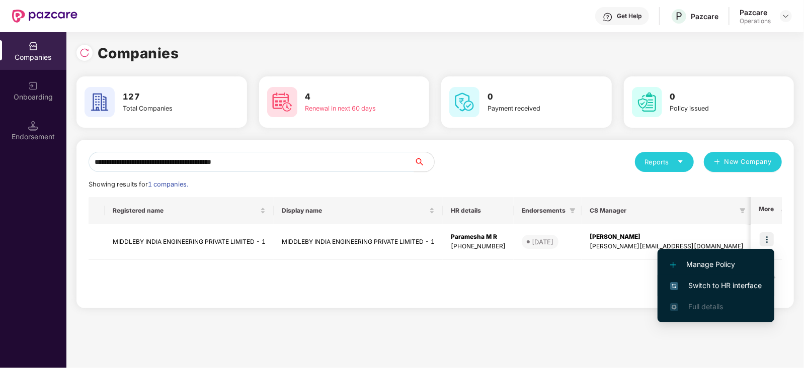
click at [727, 279] on li "Switch to HR interface" at bounding box center [715, 285] width 117 height 21
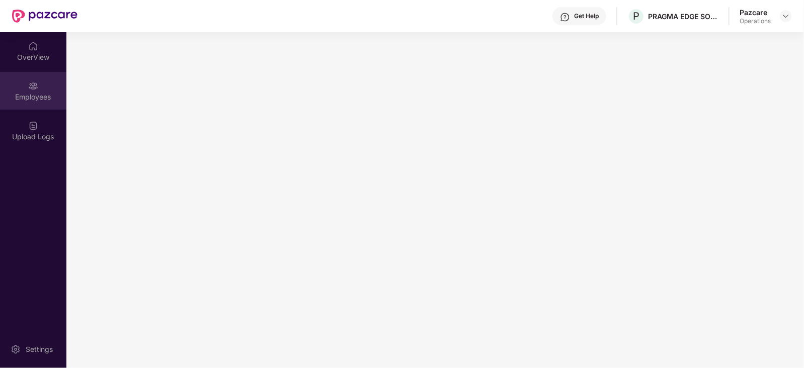
click at [37, 99] on div "Employees" at bounding box center [33, 97] width 66 height 10
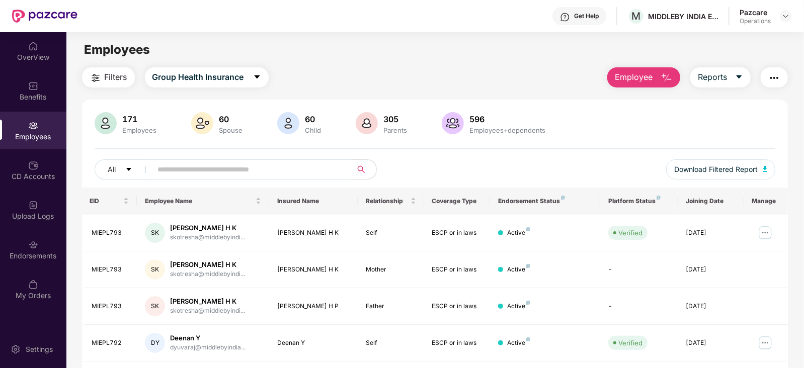
click at [194, 90] on div "Filters Group Health Insurance Employee Reports 171 Employees 60 Spouse 60 Chil…" at bounding box center [435, 359] width 706 height 584
click at [189, 84] on button "Group Health Insurance" at bounding box center [207, 77] width 124 height 20
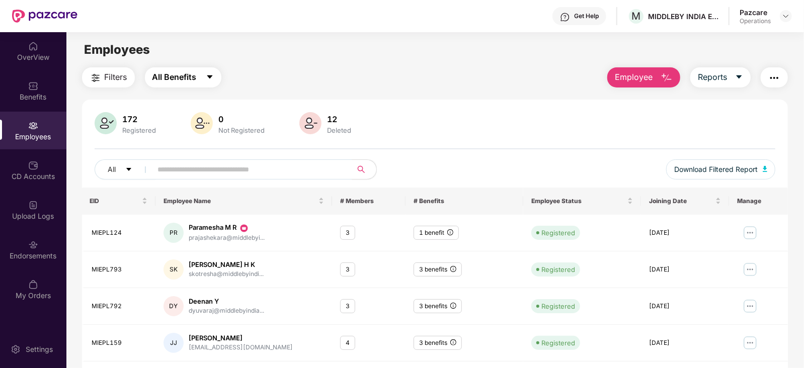
click at [175, 78] on span "All Benefits" at bounding box center [174, 77] width 44 height 13
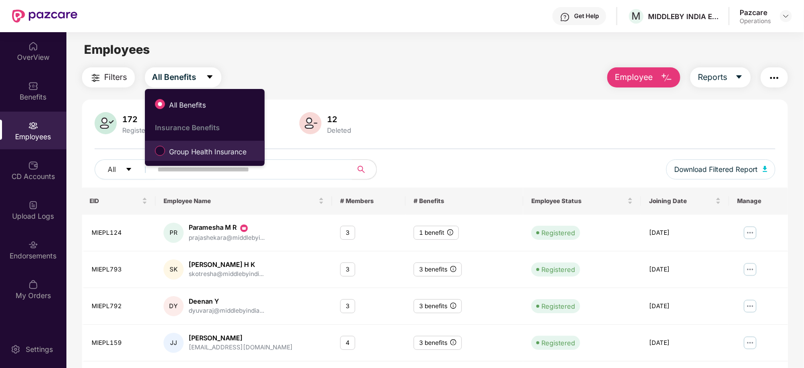
click at [179, 147] on span "Group Health Insurance" at bounding box center [207, 151] width 85 height 11
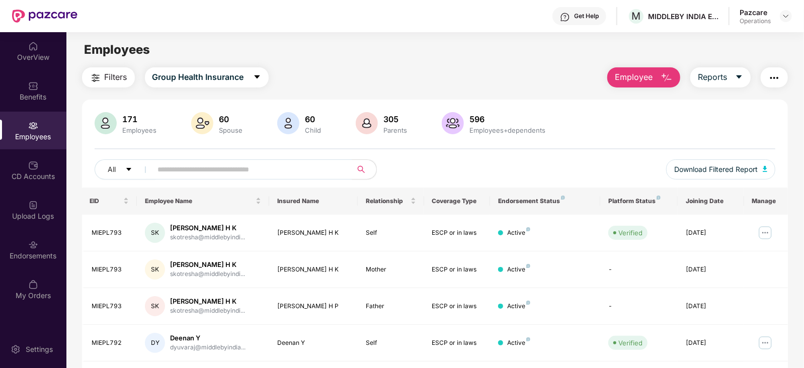
click at [118, 84] on button "Filters" at bounding box center [108, 77] width 53 height 20
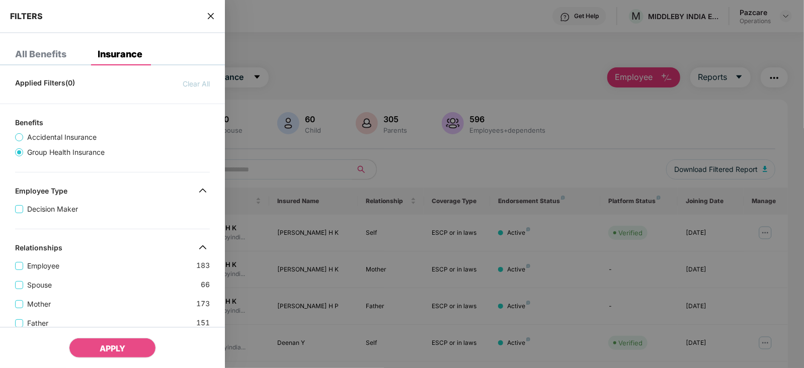
click at [208, 19] on icon "close" at bounding box center [211, 16] width 6 height 6
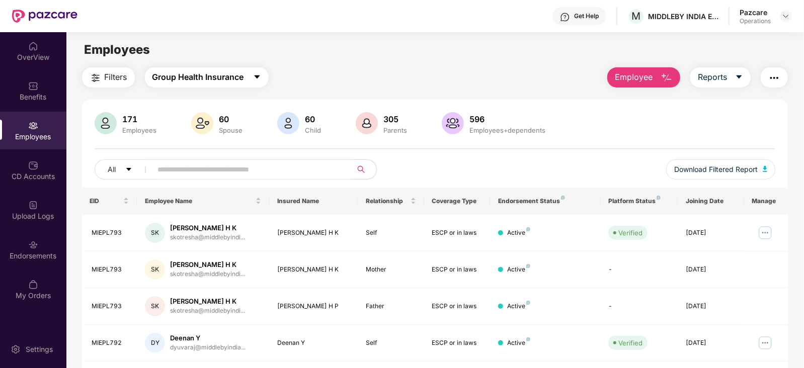
click at [253, 79] on icon "caret-down" at bounding box center [257, 77] width 8 height 8
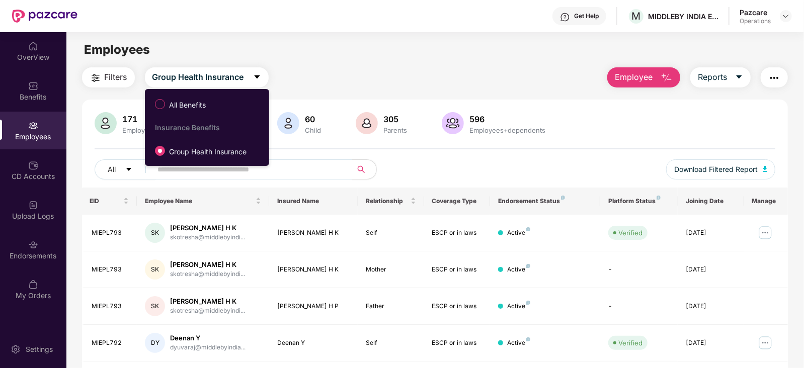
click at [297, 88] on div "Filters Group Health Insurance Employee Reports 171 Employees 60 Spouse 60 Chil…" at bounding box center [435, 359] width 706 height 584
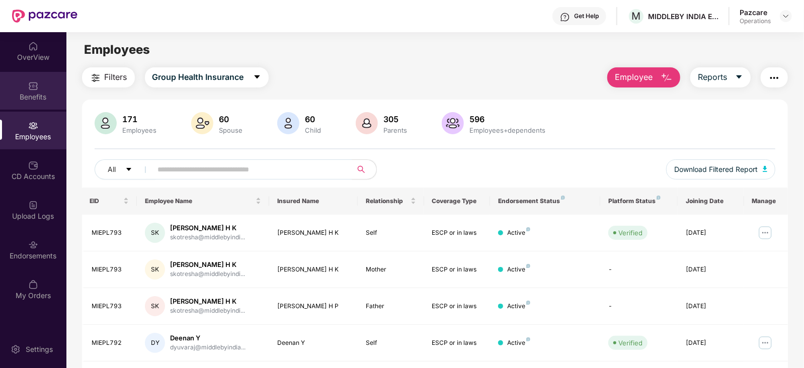
click at [45, 80] on div "Benefits" at bounding box center [33, 91] width 66 height 38
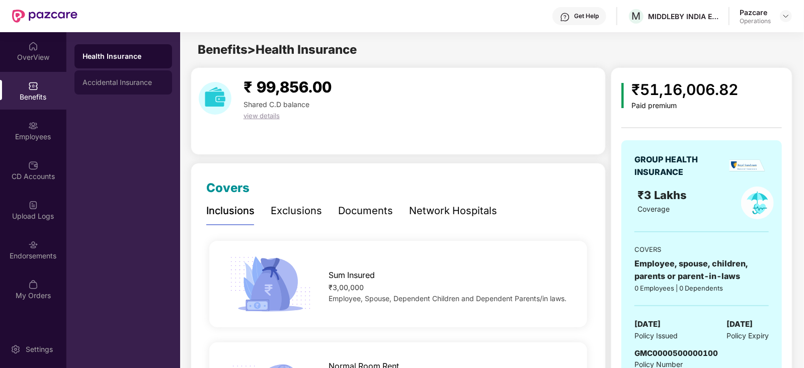
click at [107, 92] on div "Accidental Insurance" at bounding box center [123, 82] width 98 height 24
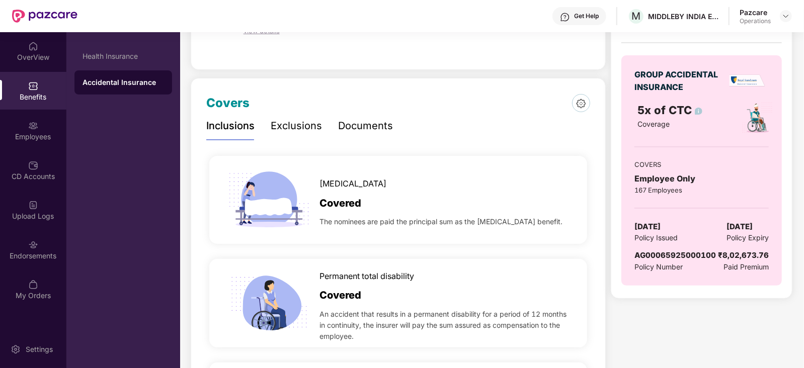
scroll to position [189, 0]
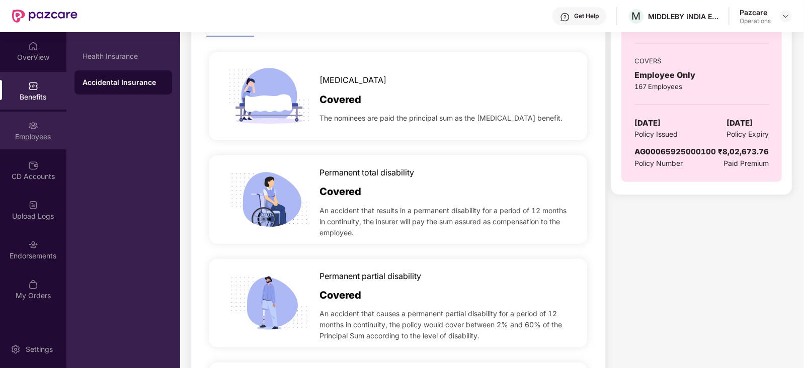
click at [32, 132] on div "Employees" at bounding box center [33, 137] width 66 height 10
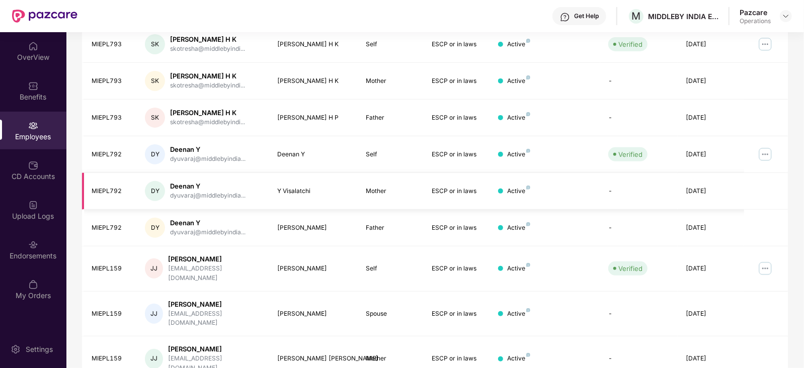
scroll to position [0, 0]
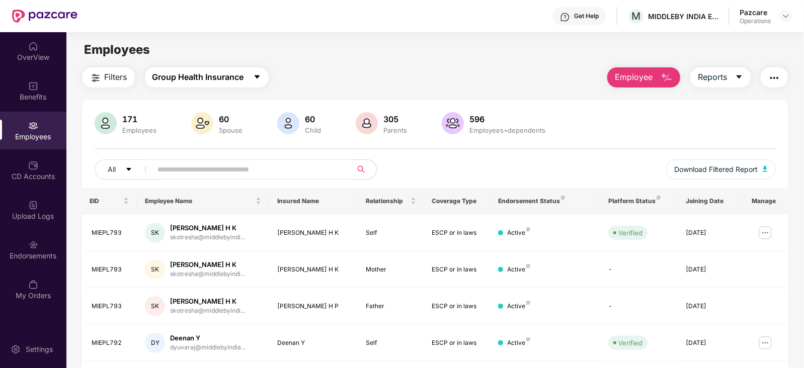
click at [241, 69] on button "Group Health Insurance" at bounding box center [207, 77] width 124 height 20
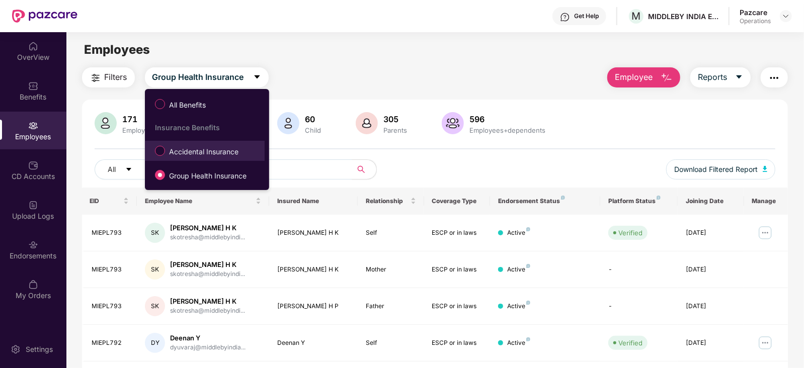
click at [215, 154] on span "Accidental Insurance" at bounding box center [203, 151] width 77 height 11
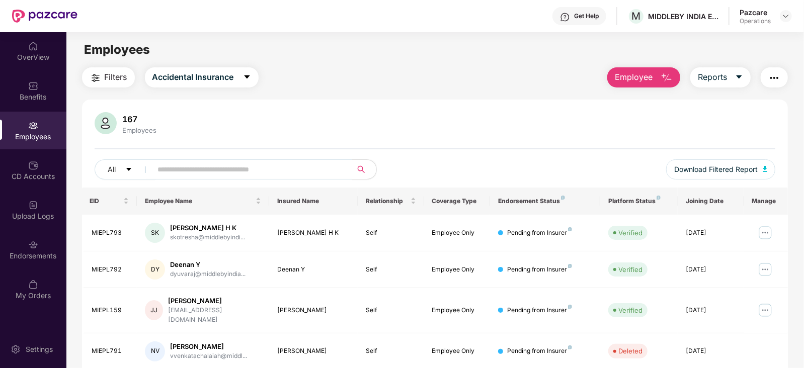
click at [108, 85] on button "Filters" at bounding box center [108, 77] width 53 height 20
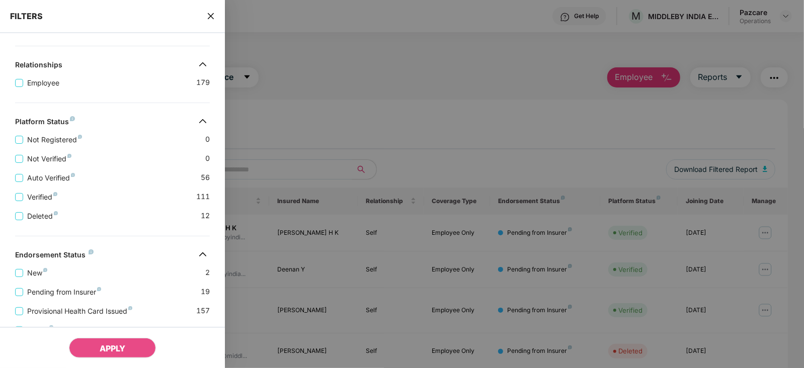
scroll to position [246, 0]
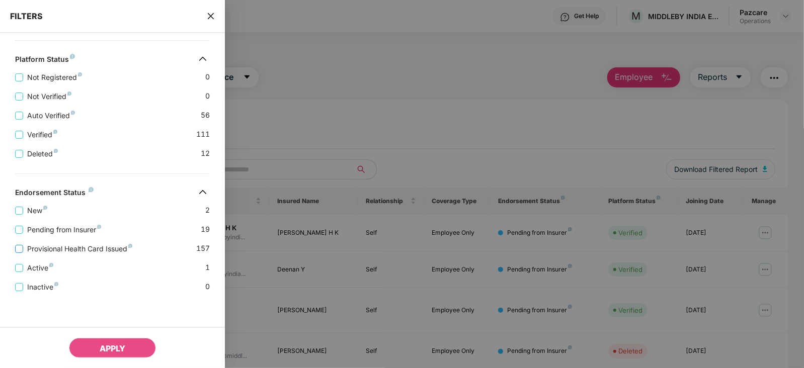
click at [70, 250] on span "Provisional Health Card Issued" at bounding box center [79, 248] width 113 height 11
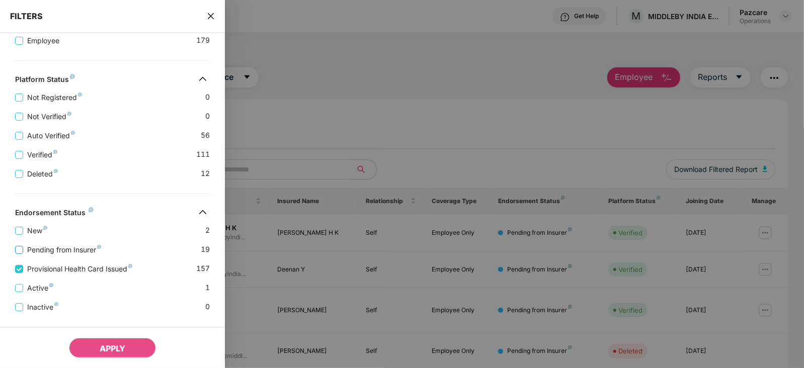
click at [57, 248] on span "Pending from Insurer" at bounding box center [64, 249] width 82 height 11
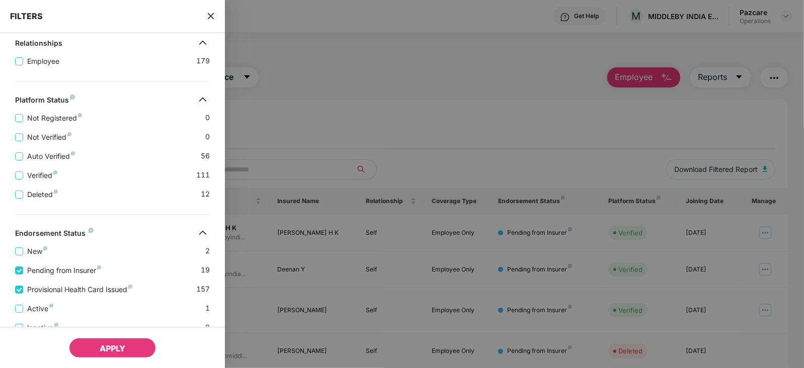
click at [102, 351] on span "APPLY" at bounding box center [113, 348] width 26 height 10
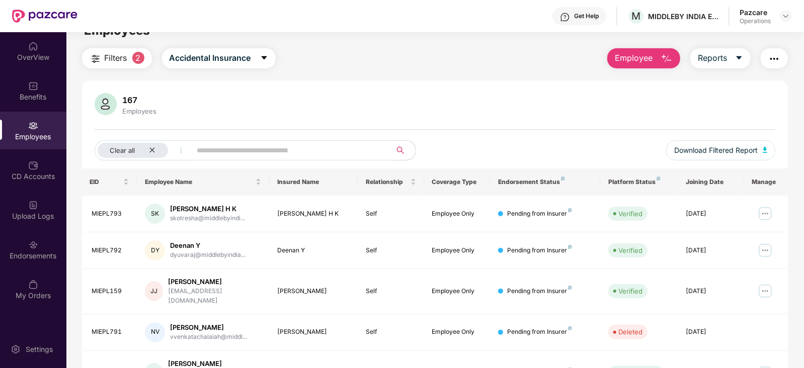
scroll to position [0, 0]
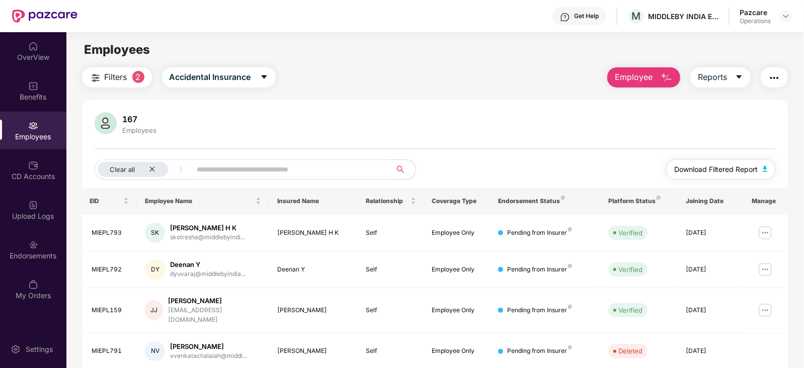
click at [763, 170] on img "button" at bounding box center [764, 169] width 5 height 6
click at [785, 19] on img at bounding box center [786, 16] width 8 height 8
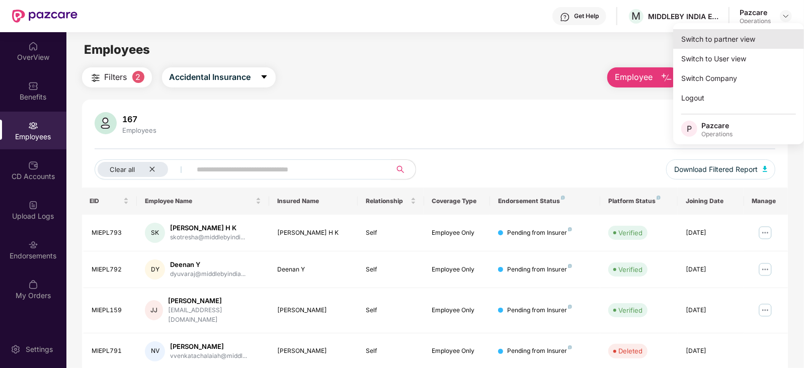
click at [759, 36] on div "Switch to partner view" at bounding box center [738, 39] width 131 height 20
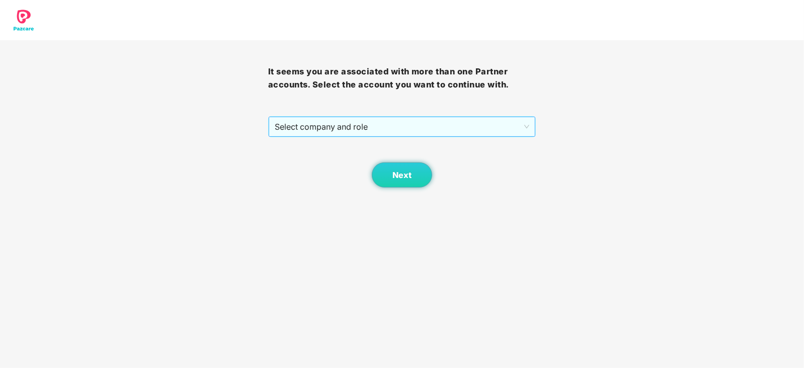
click at [354, 130] on span "Select company and role" at bounding box center [402, 126] width 255 height 19
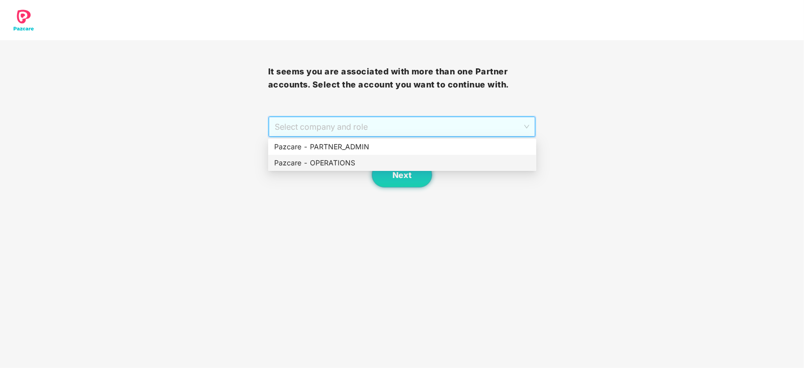
click at [336, 162] on div "Pazcare - OPERATIONS" at bounding box center [402, 162] width 256 height 11
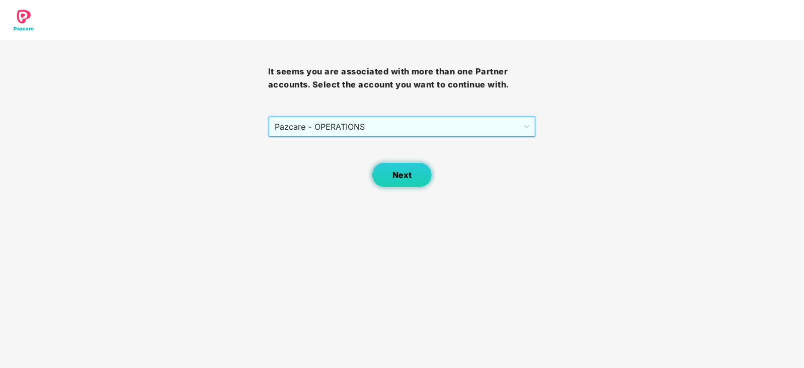
click at [398, 175] on span "Next" at bounding box center [401, 175] width 19 height 10
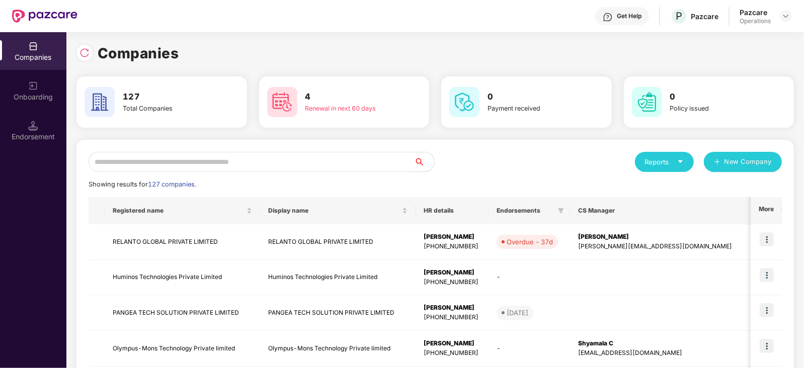
click at [250, 166] on input "text" at bounding box center [251, 162] width 325 height 20
paste input "*"
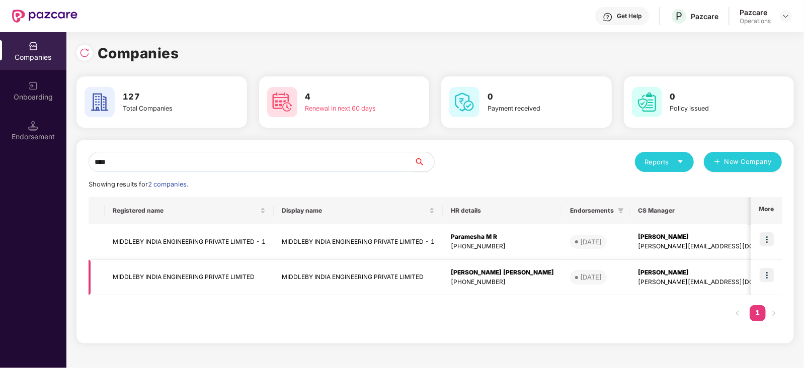
type input "****"
click at [773, 272] on img at bounding box center [766, 275] width 14 height 14
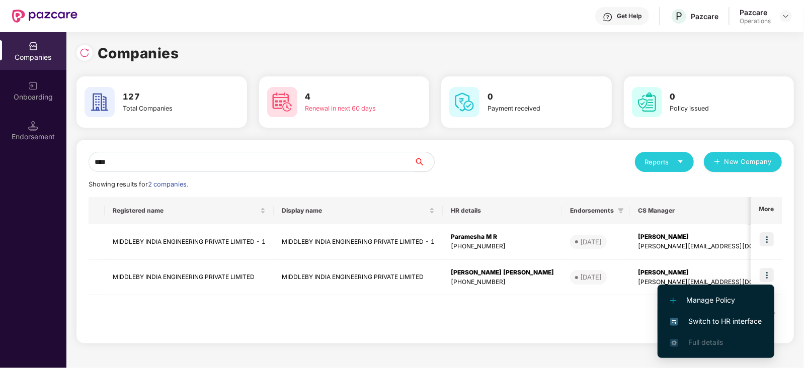
click at [744, 320] on span "Switch to HR interface" at bounding box center [716, 321] width 92 height 11
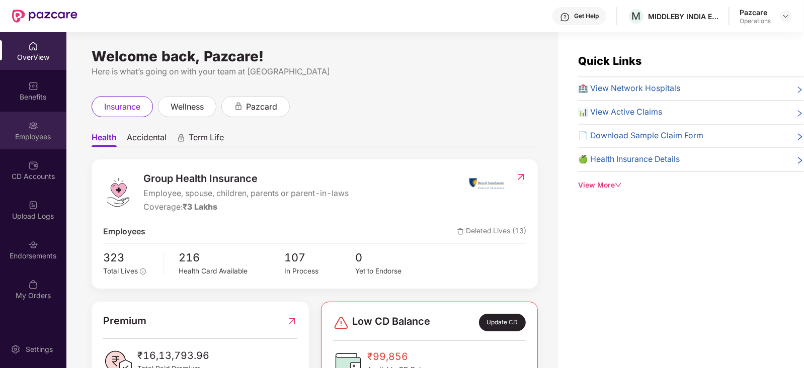
click at [34, 138] on div "Employees" at bounding box center [33, 137] width 66 height 10
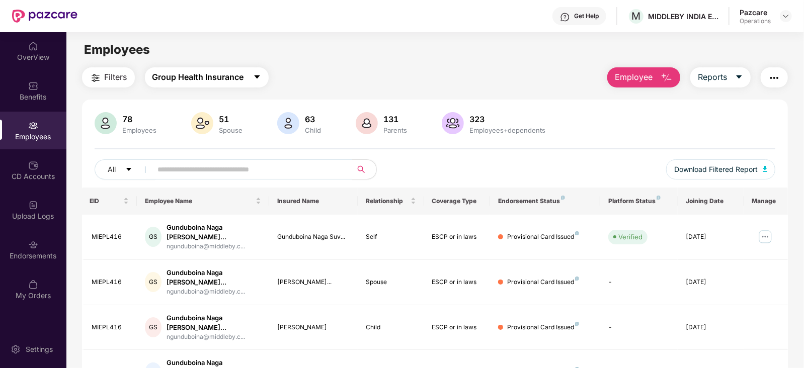
click at [174, 79] on span "Group Health Insurance" at bounding box center [198, 77] width 92 height 13
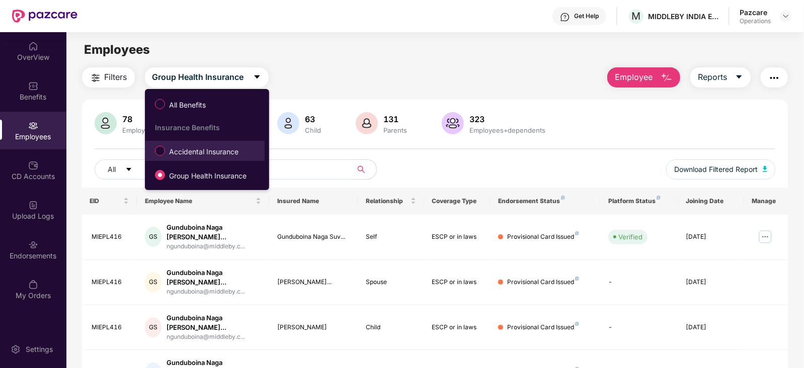
click at [196, 143] on label "Accidental Insurance" at bounding box center [199, 150] width 98 height 17
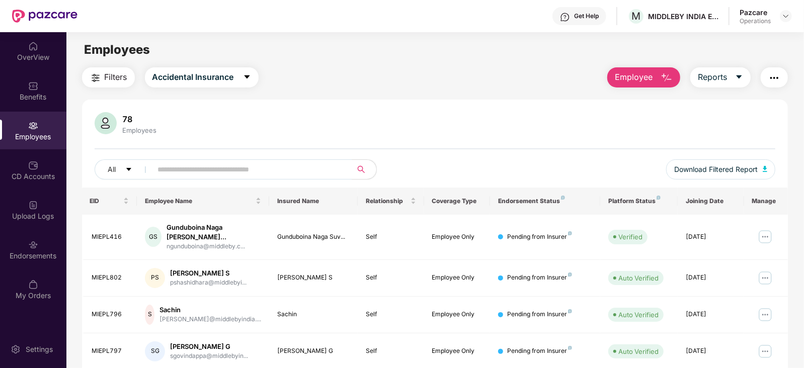
click at [94, 75] on img "button" at bounding box center [96, 78] width 12 height 12
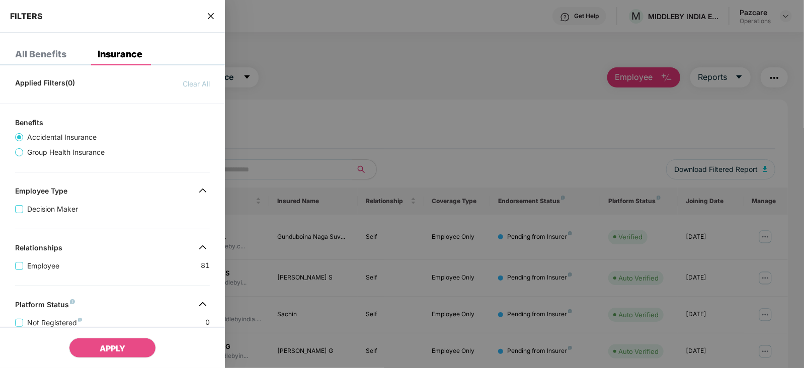
scroll to position [246, 0]
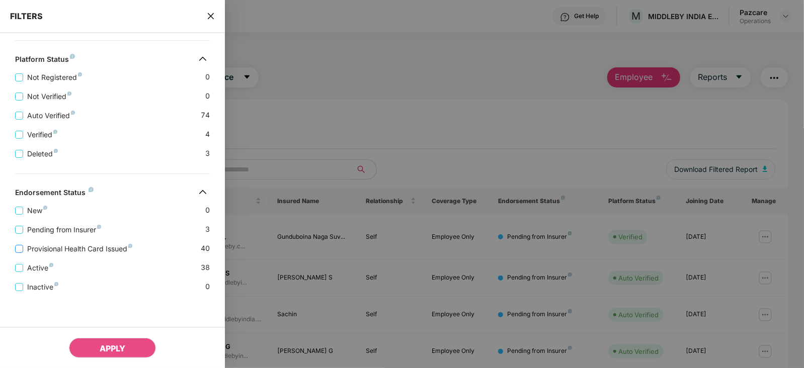
click at [80, 244] on span "Provisional Health Card Issued" at bounding box center [79, 248] width 113 height 11
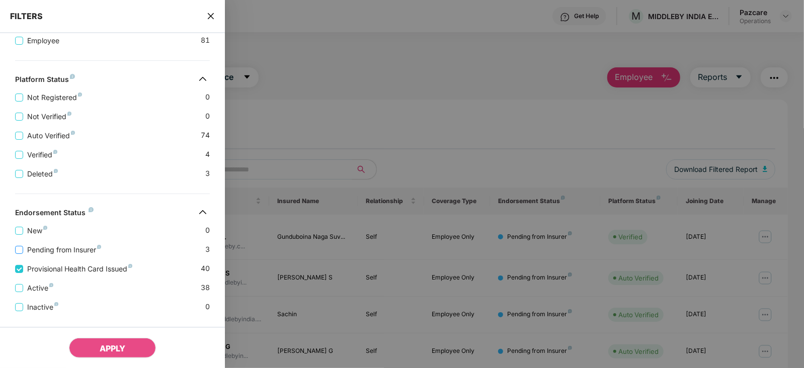
click at [76, 247] on span "Pending from Insurer" at bounding box center [64, 249] width 82 height 11
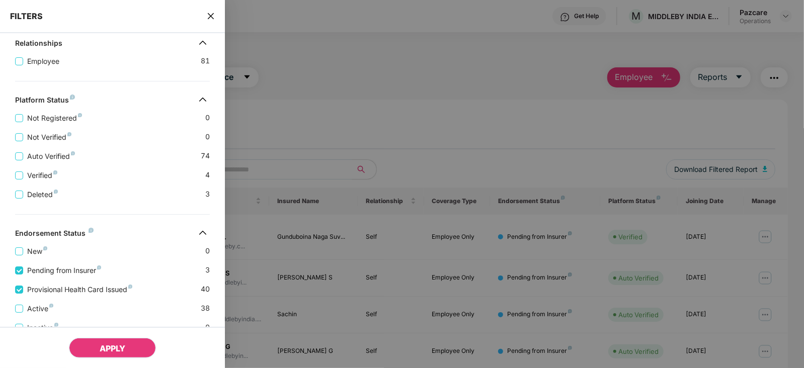
click at [118, 355] on button "APPLY" at bounding box center [112, 348] width 87 height 20
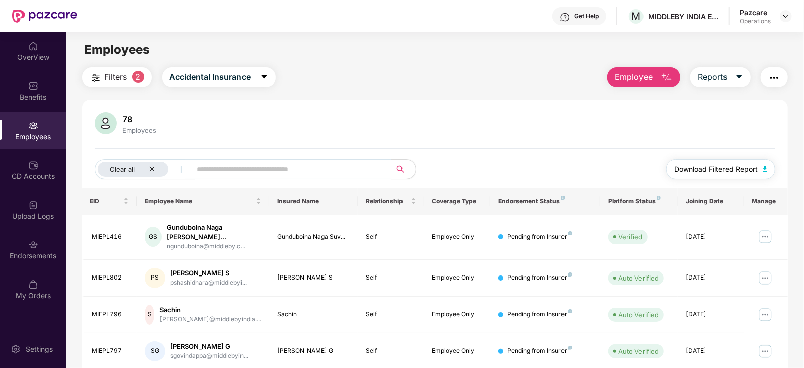
click at [759, 170] on button "Download Filtered Report" at bounding box center [721, 169] width 110 height 20
click at [773, 79] on img "button" at bounding box center [774, 78] width 12 height 12
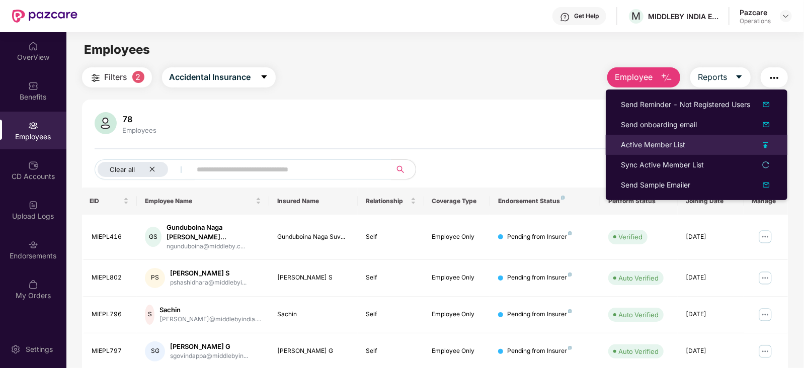
click at [654, 144] on div "Active Member List" at bounding box center [653, 144] width 64 height 11
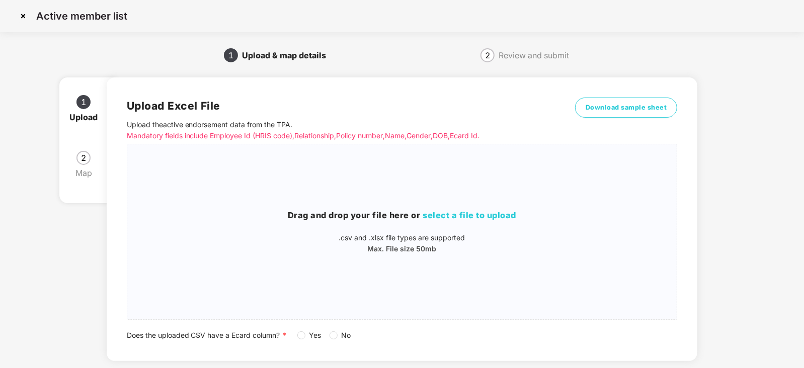
click at [338, 335] on span "No" at bounding box center [346, 335] width 18 height 11
click at [438, 215] on span "select a file to upload" at bounding box center [470, 215] width 94 height 10
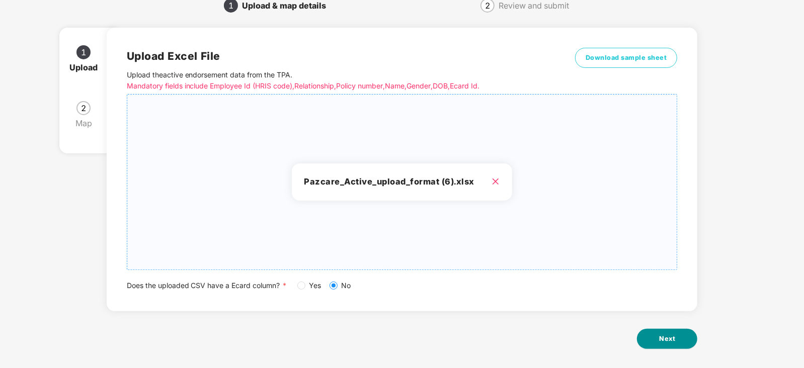
scroll to position [56, 0]
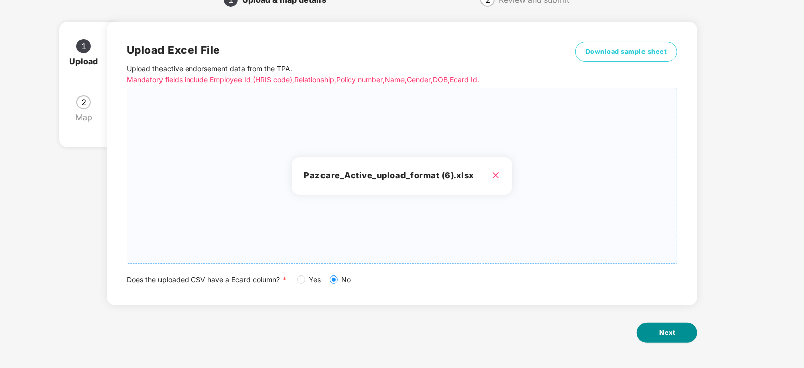
click at [669, 334] on span "Next" at bounding box center [667, 333] width 16 height 10
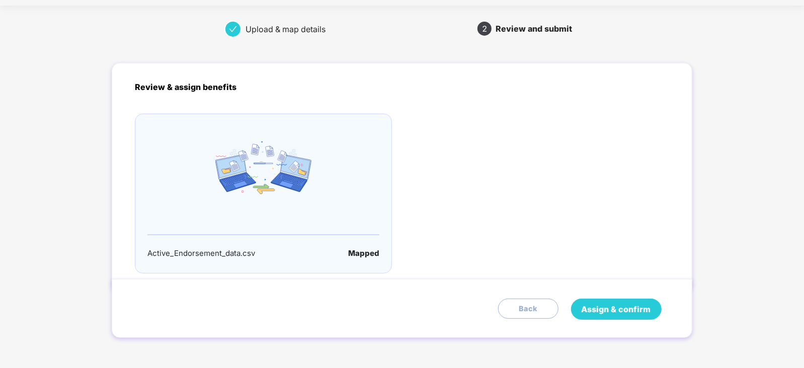
scroll to position [0, 0]
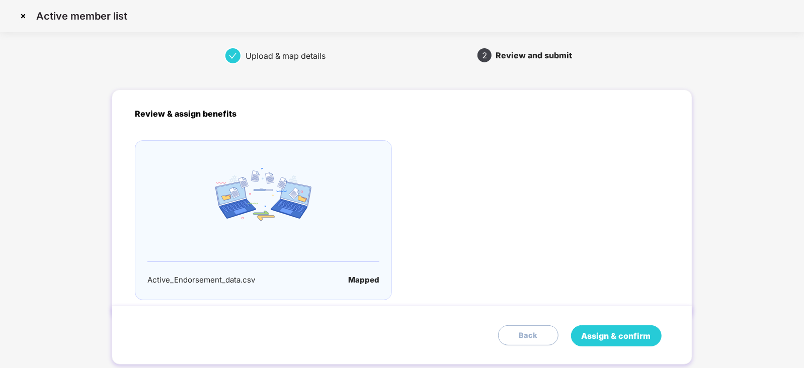
click at [647, 333] on span "Assign & confirm" at bounding box center [615, 336] width 69 height 13
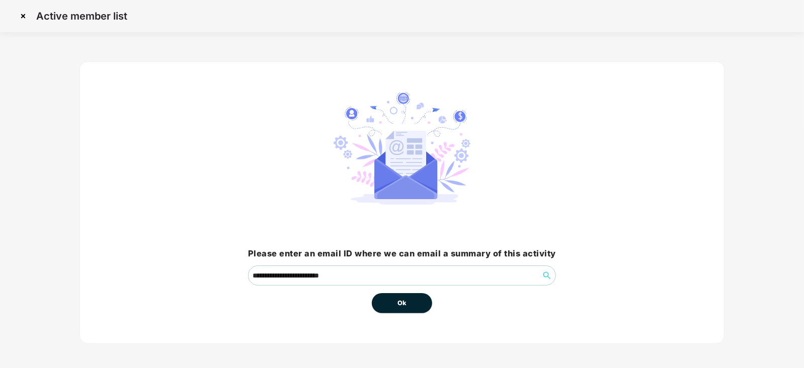
click at [395, 305] on button "Ok" at bounding box center [402, 303] width 60 height 20
click at [400, 306] on span "Ok" at bounding box center [401, 303] width 9 height 10
click at [399, 309] on button "Ok" at bounding box center [402, 303] width 60 height 20
click at [400, 305] on span "Ok" at bounding box center [401, 303] width 9 height 10
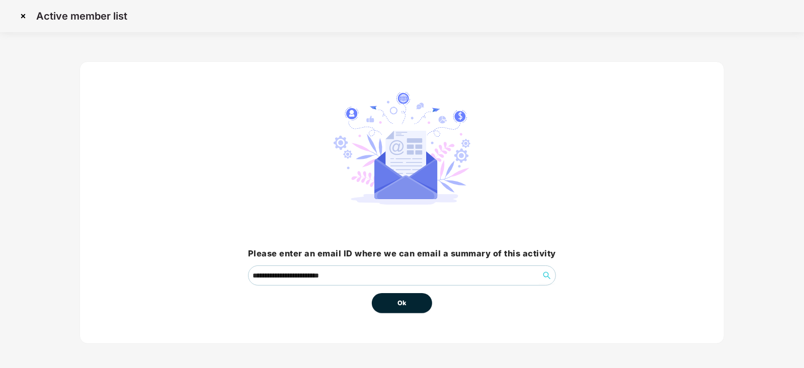
click at [400, 305] on span "Ok" at bounding box center [401, 303] width 9 height 10
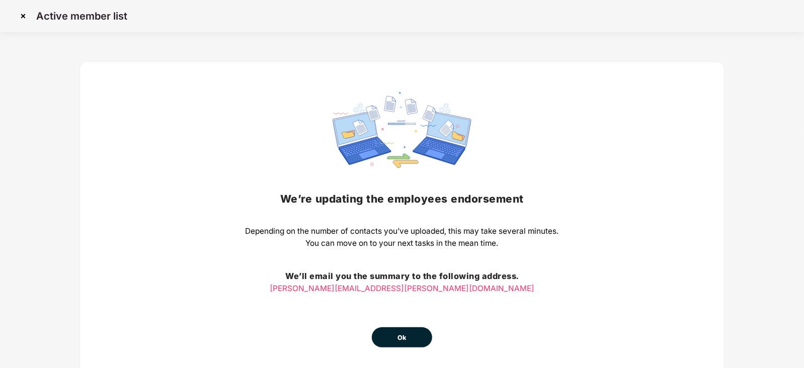
click at [407, 338] on button "Ok" at bounding box center [402, 337] width 60 height 20
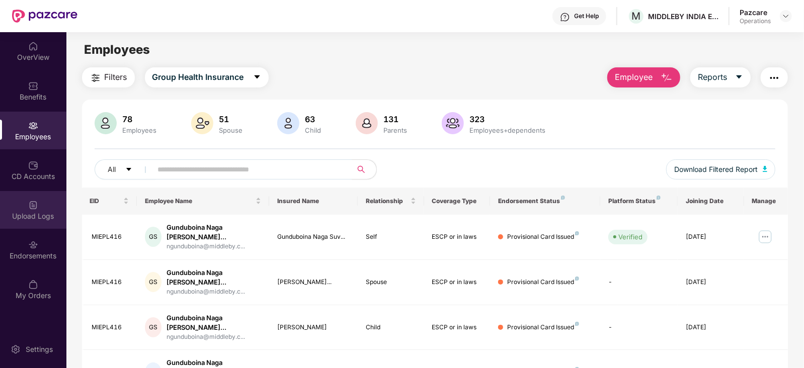
click at [54, 210] on div "Upload Logs" at bounding box center [33, 210] width 66 height 38
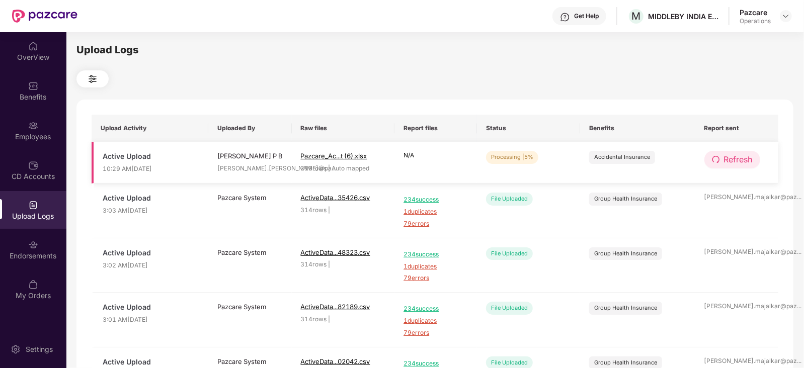
click at [737, 167] on button "Refresh" at bounding box center [732, 160] width 56 height 18
click at [737, 167] on button "Refresh" at bounding box center [732, 160] width 57 height 18
click at [746, 159] on span "Refresh" at bounding box center [738, 159] width 29 height 13
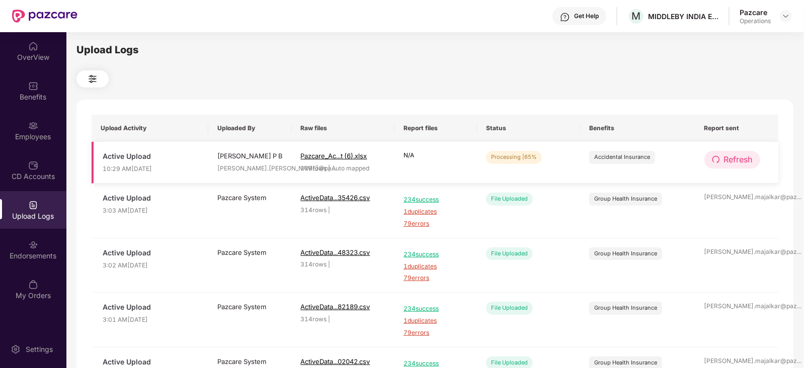
click at [719, 154] on button "Refresh" at bounding box center [732, 160] width 56 height 18
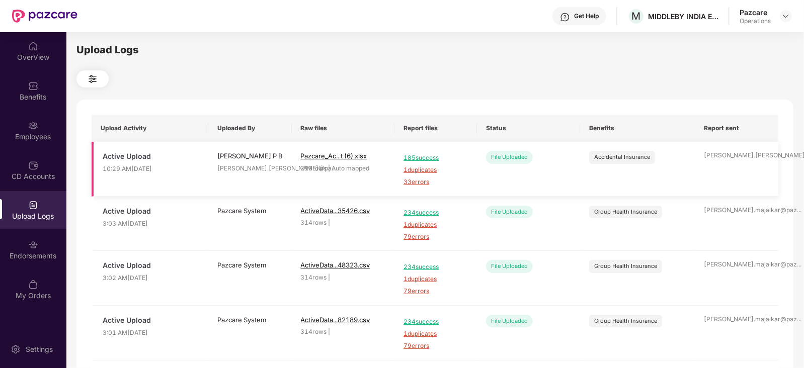
click at [416, 182] on span "33 errors" at bounding box center [435, 183] width 64 height 10
click at [39, 126] on div "Employees" at bounding box center [33, 131] width 66 height 38
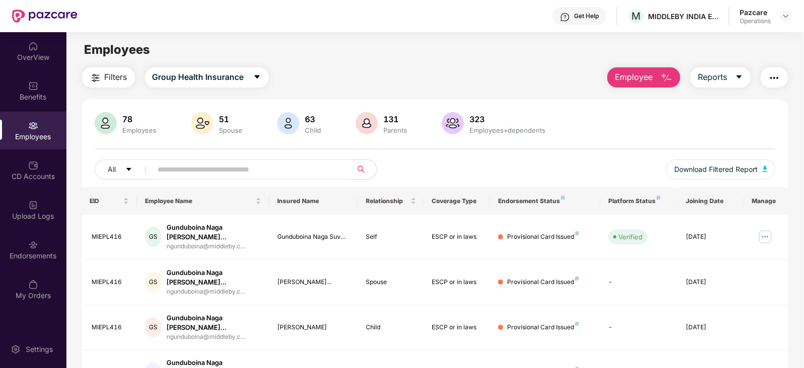
click at [789, 10] on div at bounding box center [786, 16] width 12 height 12
click at [784, 14] on img at bounding box center [786, 16] width 8 height 8
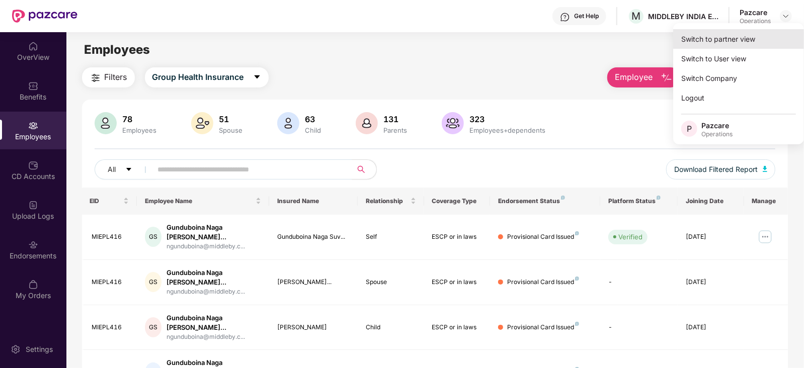
click at [758, 32] on div "Switch to partner view" at bounding box center [738, 39] width 131 height 20
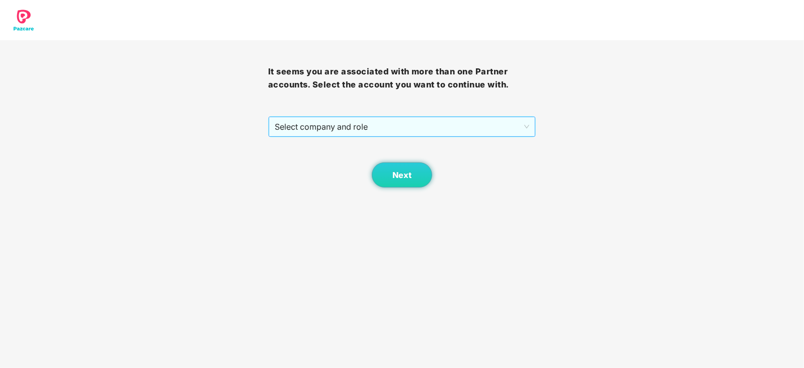
click at [370, 135] on span "Select company and role" at bounding box center [402, 126] width 255 height 19
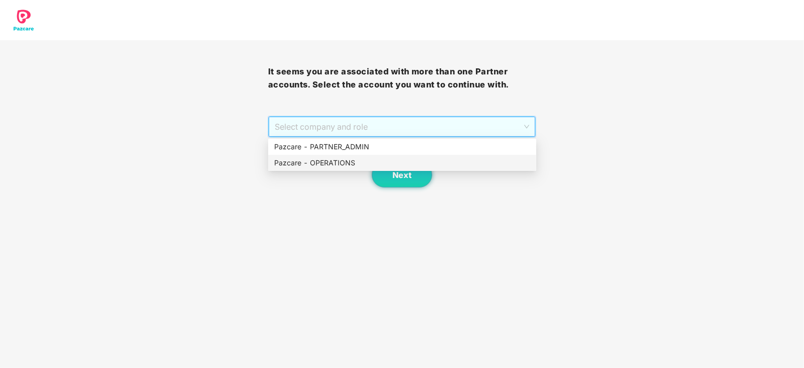
click at [353, 159] on div "Pazcare - OPERATIONS" at bounding box center [402, 162] width 256 height 11
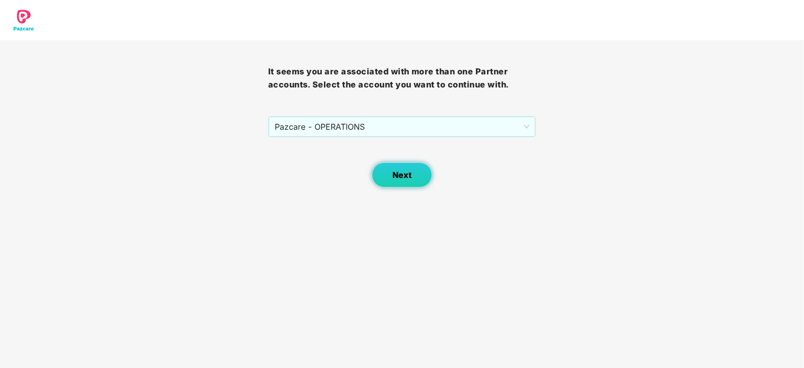
click at [386, 172] on button "Next" at bounding box center [402, 174] width 60 height 25
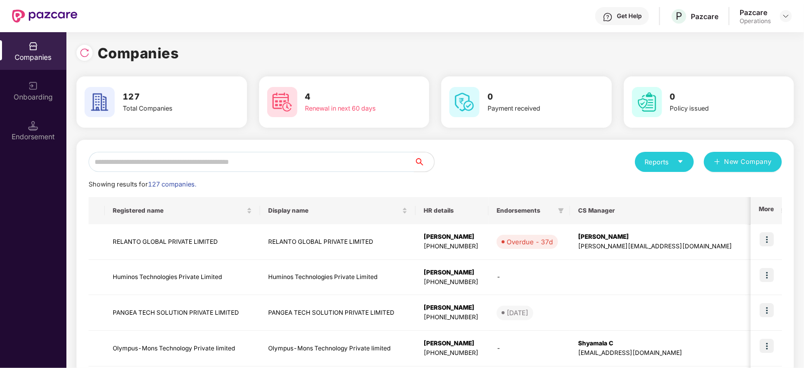
click at [362, 163] on input "text" at bounding box center [251, 162] width 325 height 20
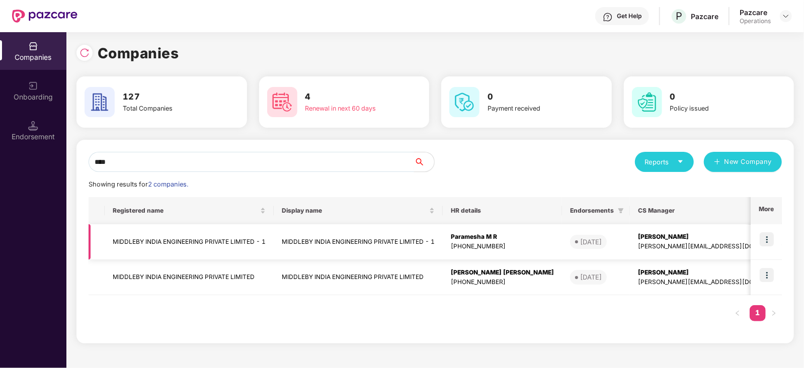
type input "****"
click at [763, 240] on img at bounding box center [766, 239] width 14 height 14
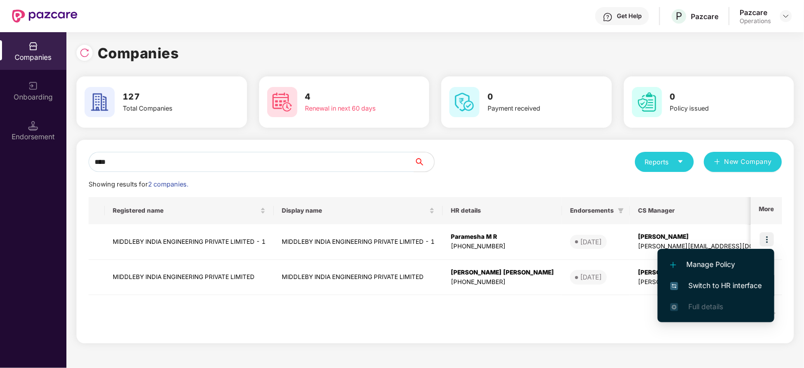
click at [736, 287] on span "Switch to HR interface" at bounding box center [716, 285] width 92 height 11
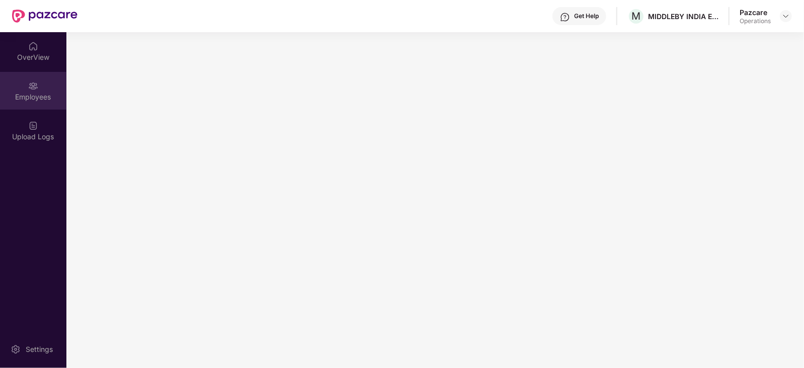
click at [34, 97] on div "Employees" at bounding box center [33, 97] width 66 height 10
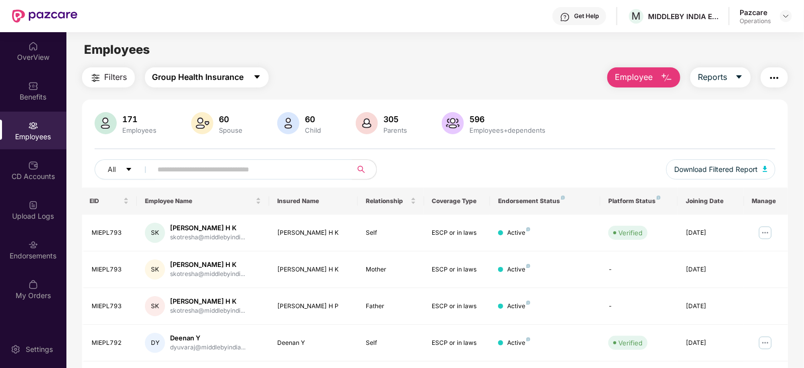
click at [179, 85] on button "Group Health Insurance" at bounding box center [207, 77] width 124 height 20
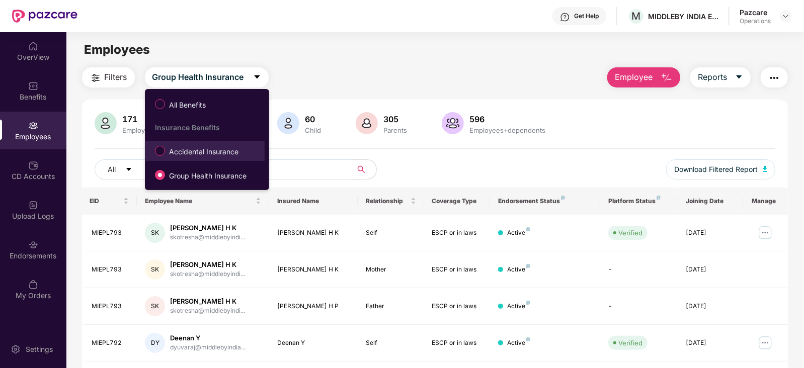
click at [201, 143] on label "Accidental Insurance" at bounding box center [199, 150] width 98 height 17
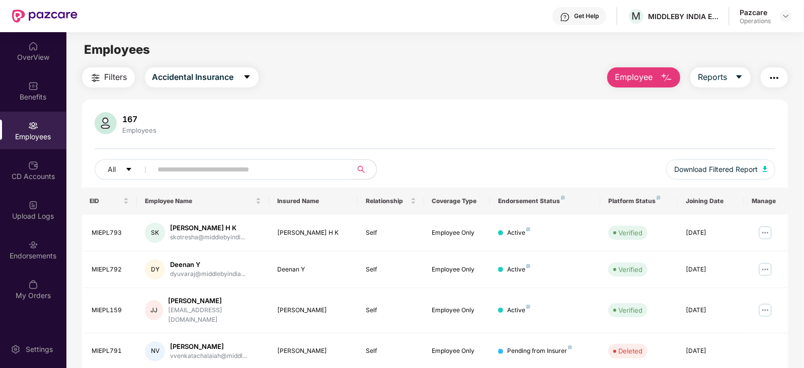
click at [775, 75] on img "button" at bounding box center [774, 78] width 12 height 12
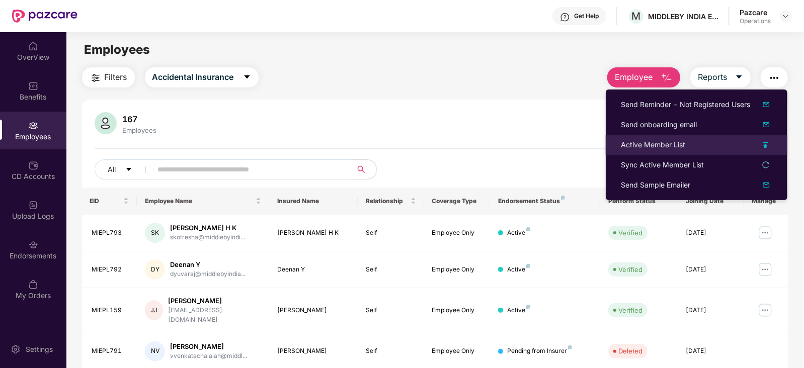
click at [670, 147] on div "Active Member List" at bounding box center [653, 144] width 64 height 11
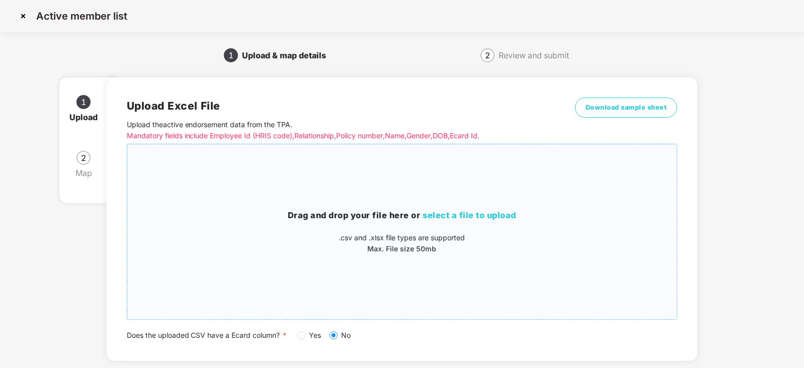
click at [447, 216] on span "select a file to upload" at bounding box center [470, 215] width 94 height 10
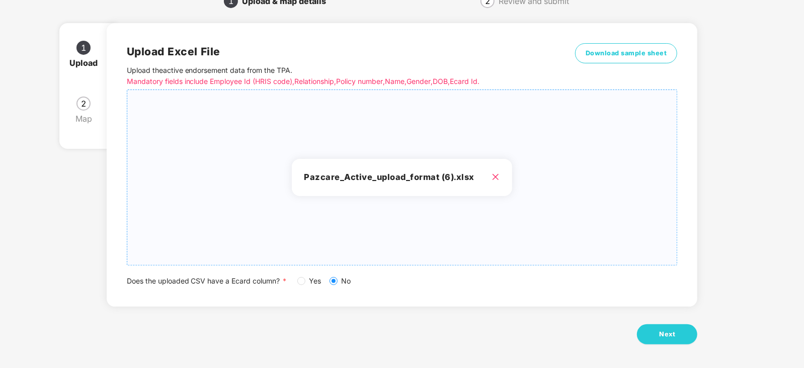
scroll to position [56, 0]
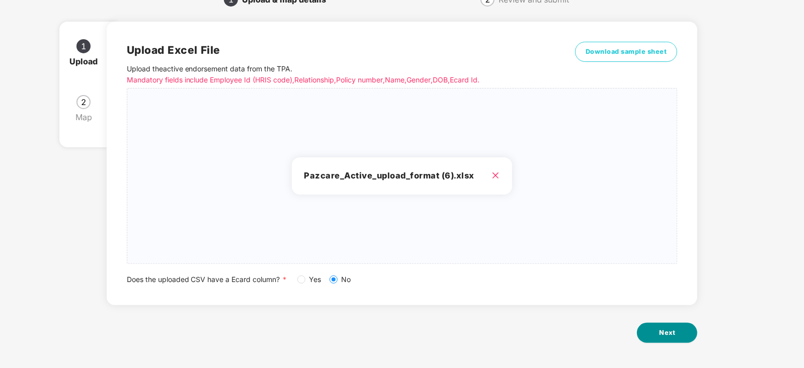
click at [657, 331] on button "Next" at bounding box center [667, 333] width 60 height 20
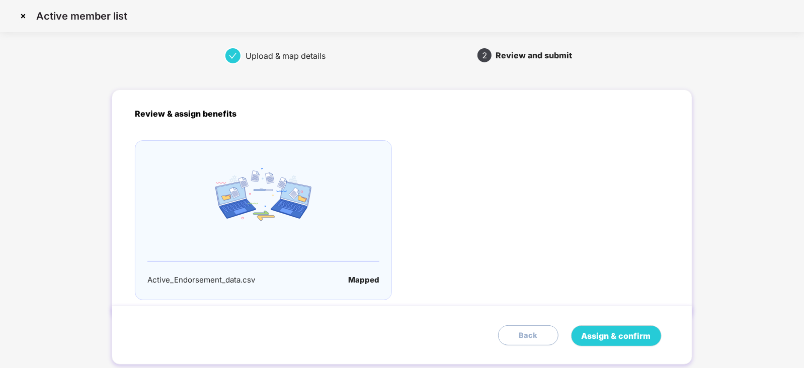
click at [603, 323] on div "Assign & confirm Back" at bounding box center [402, 335] width 580 height 59
click at [603, 327] on button "Assign & confirm" at bounding box center [616, 335] width 91 height 21
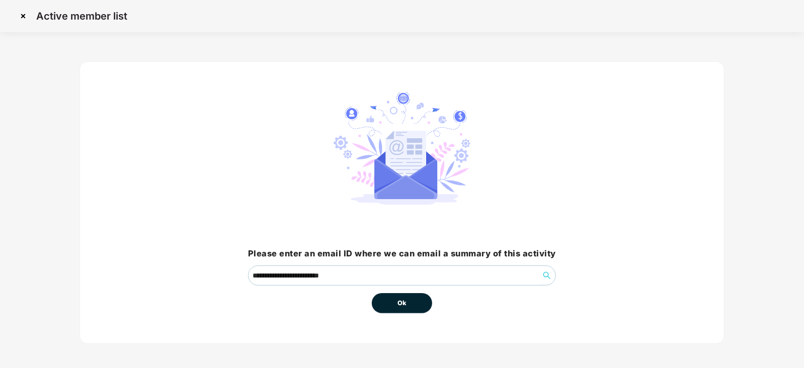
drag, startPoint x: 368, startPoint y: 310, endPoint x: 403, endPoint y: 308, distance: 35.3
click at [374, 311] on div "Ok" at bounding box center [402, 300] width 308 height 28
click at [402, 308] on button "Ok" at bounding box center [402, 303] width 60 height 20
click at [395, 310] on button "Ok" at bounding box center [402, 303] width 60 height 20
drag, startPoint x: 398, startPoint y: 306, endPoint x: 402, endPoint y: 295, distance: 11.1
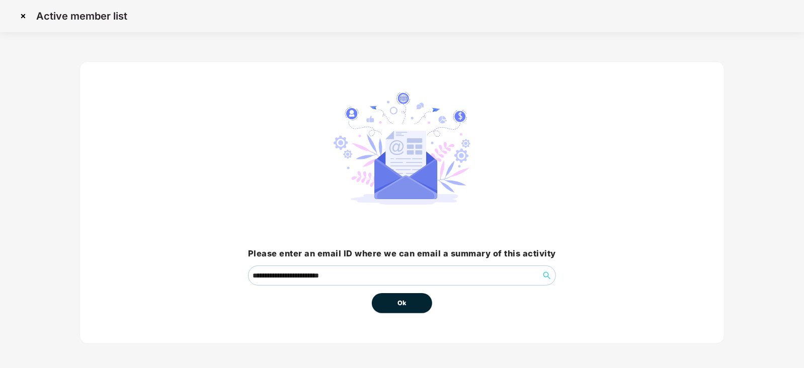
click at [401, 303] on span "Ok" at bounding box center [401, 303] width 9 height 10
click at [402, 295] on button "Ok" at bounding box center [402, 303] width 60 height 20
click at [403, 304] on span "Ok" at bounding box center [401, 303] width 9 height 10
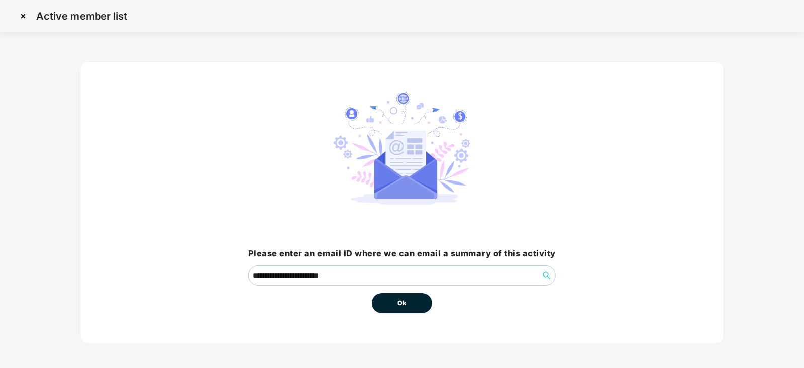
click at [403, 304] on span "Ok" at bounding box center [401, 303] width 9 height 10
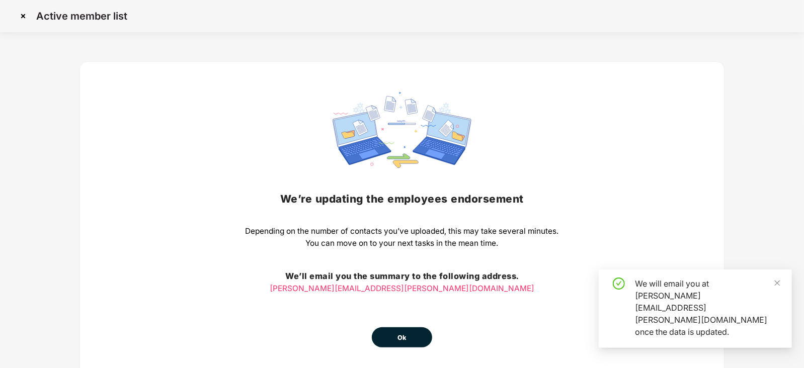
click at [401, 327] on button "Ok" at bounding box center [402, 337] width 60 height 20
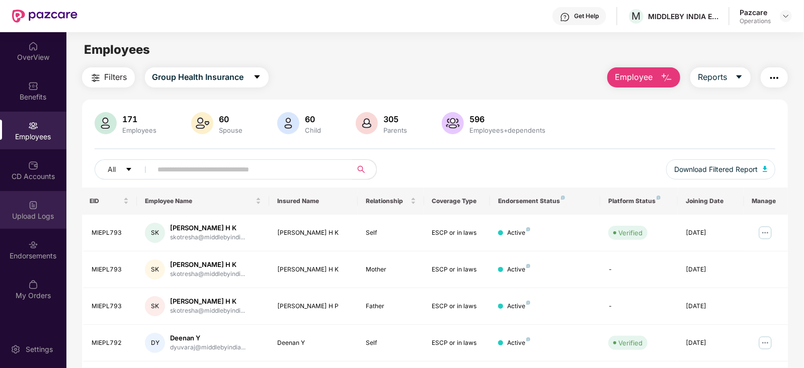
click at [42, 212] on div "Upload Logs" at bounding box center [33, 216] width 66 height 10
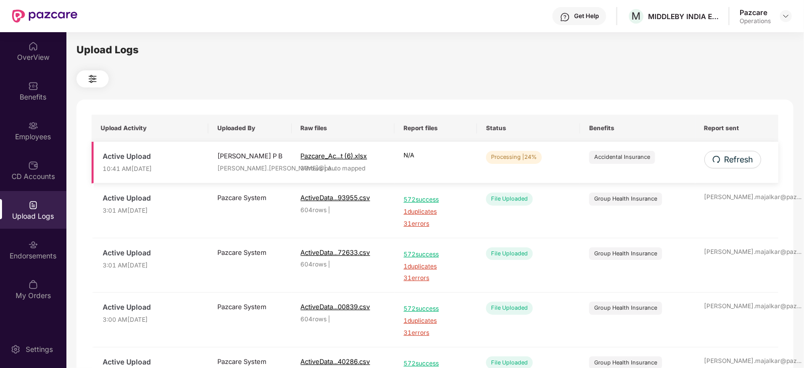
click at [726, 150] on td "Refresh" at bounding box center [736, 163] width 83 height 42
click at [727, 155] on span "Refresh" at bounding box center [738, 159] width 29 height 13
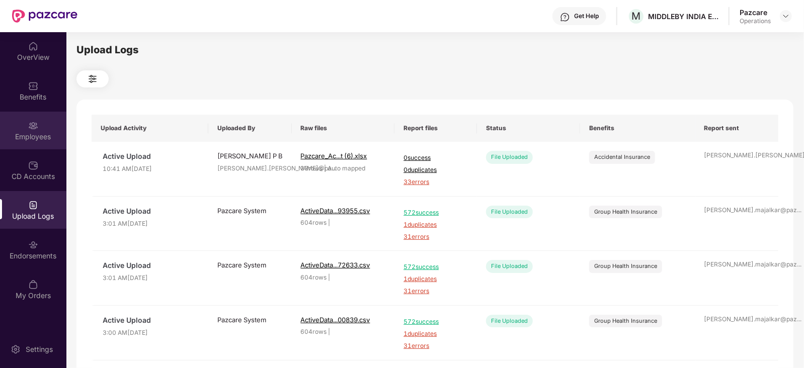
click at [64, 134] on div "Employees" at bounding box center [33, 137] width 66 height 10
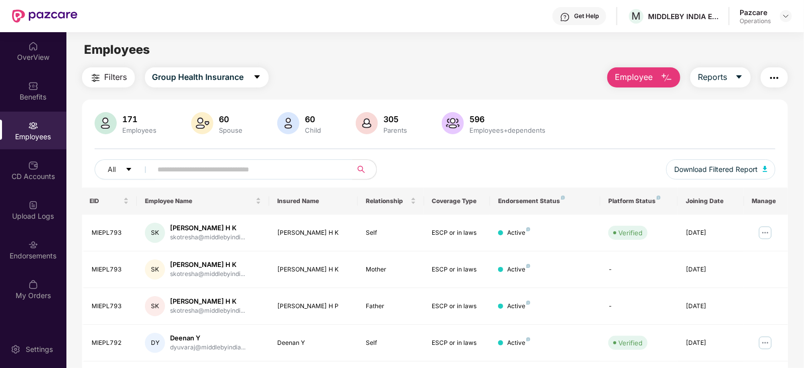
click at [220, 166] on input "text" at bounding box center [248, 169] width 181 height 15
paste input "********"
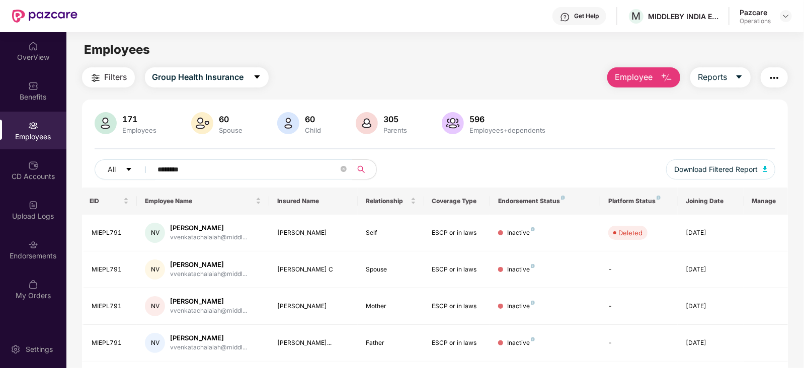
type input "********"
